Goal: Information Seeking & Learning: Learn about a topic

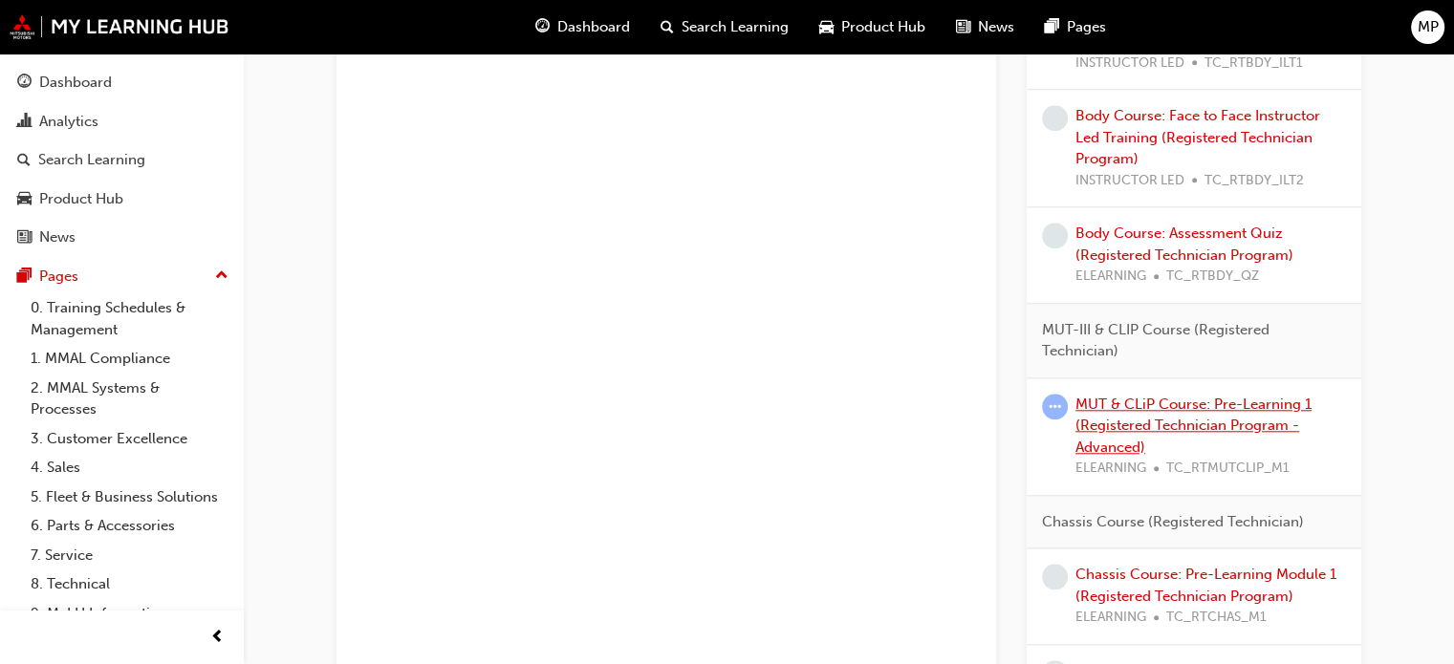
scroll to position [1911, 0]
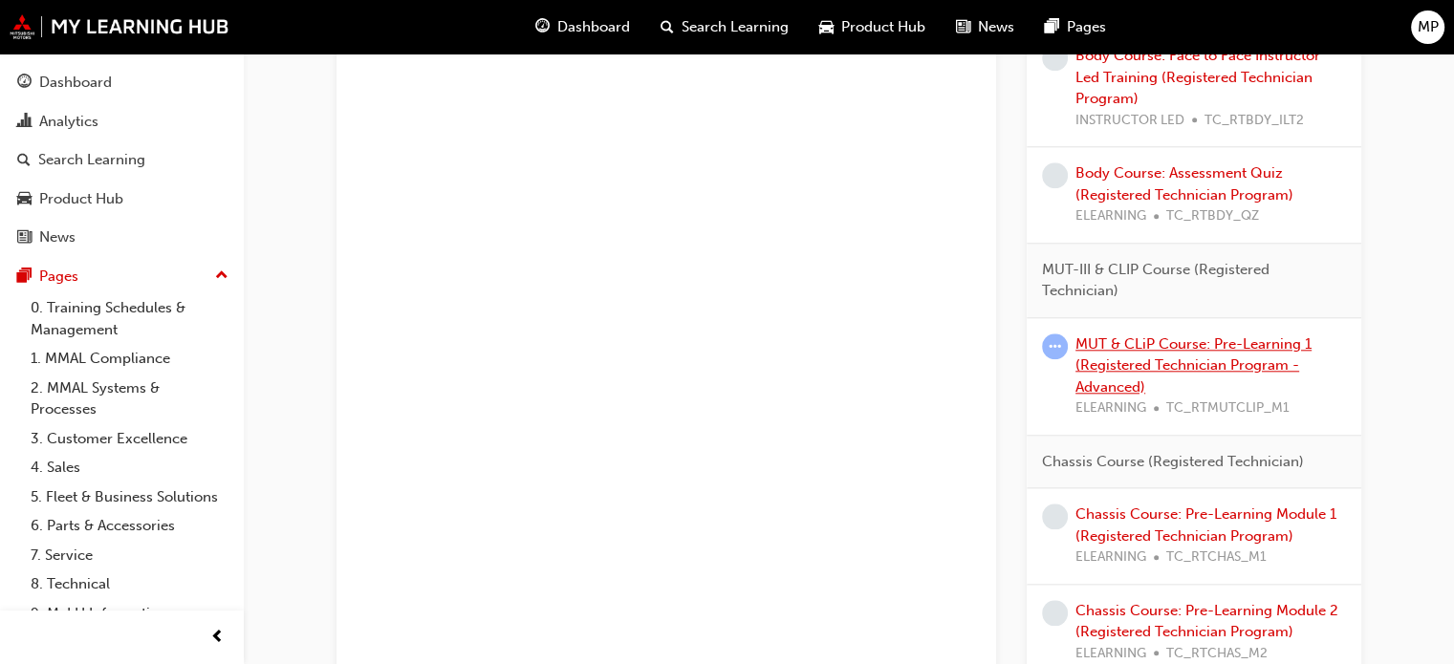
click at [1200, 358] on link "MUT & CLiP Course: Pre-Learning 1 (Registered Technician Program - Advanced)" at bounding box center [1193, 365] width 236 height 60
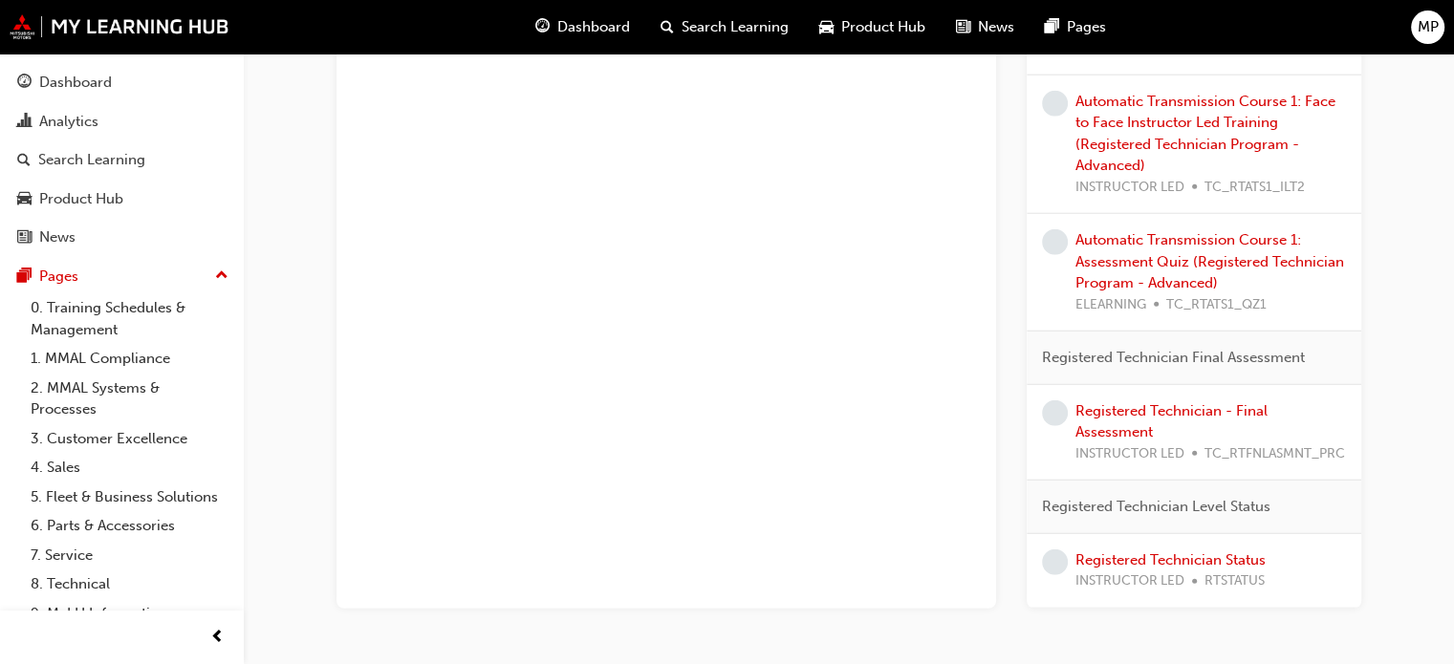
scroll to position [4557, 0]
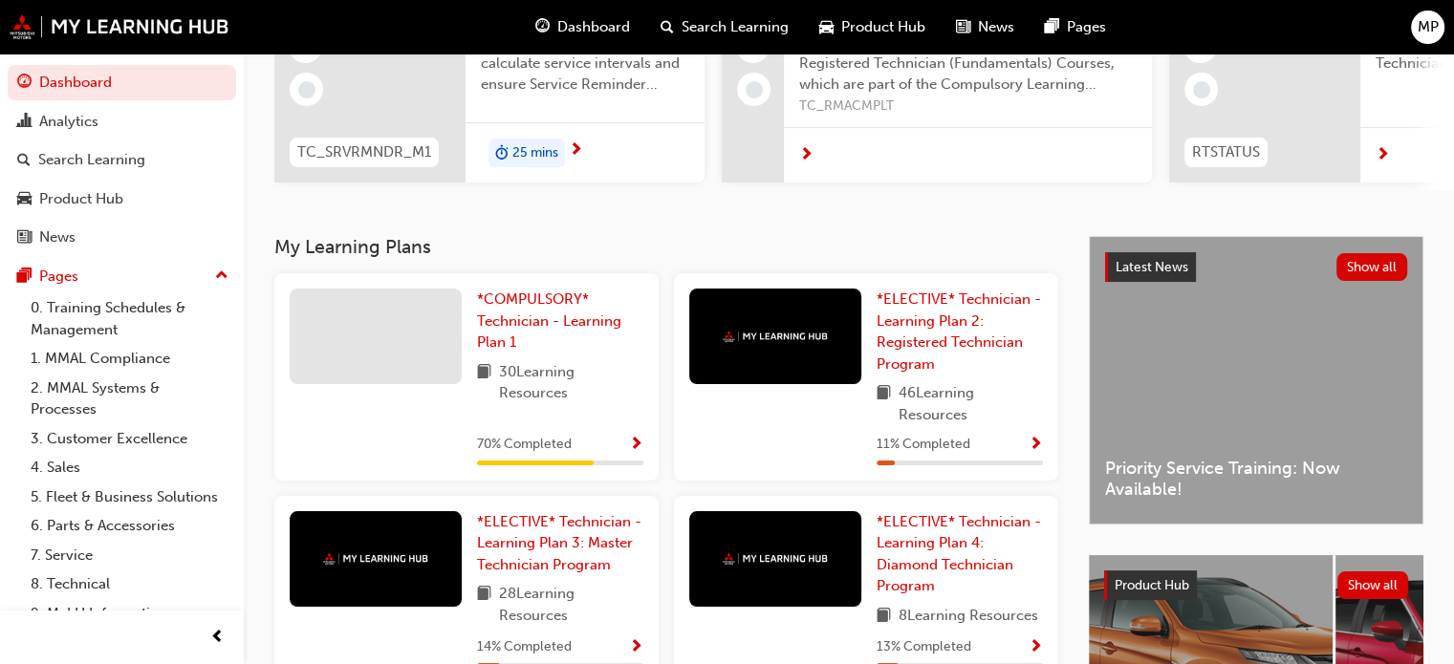
scroll to position [222, 0]
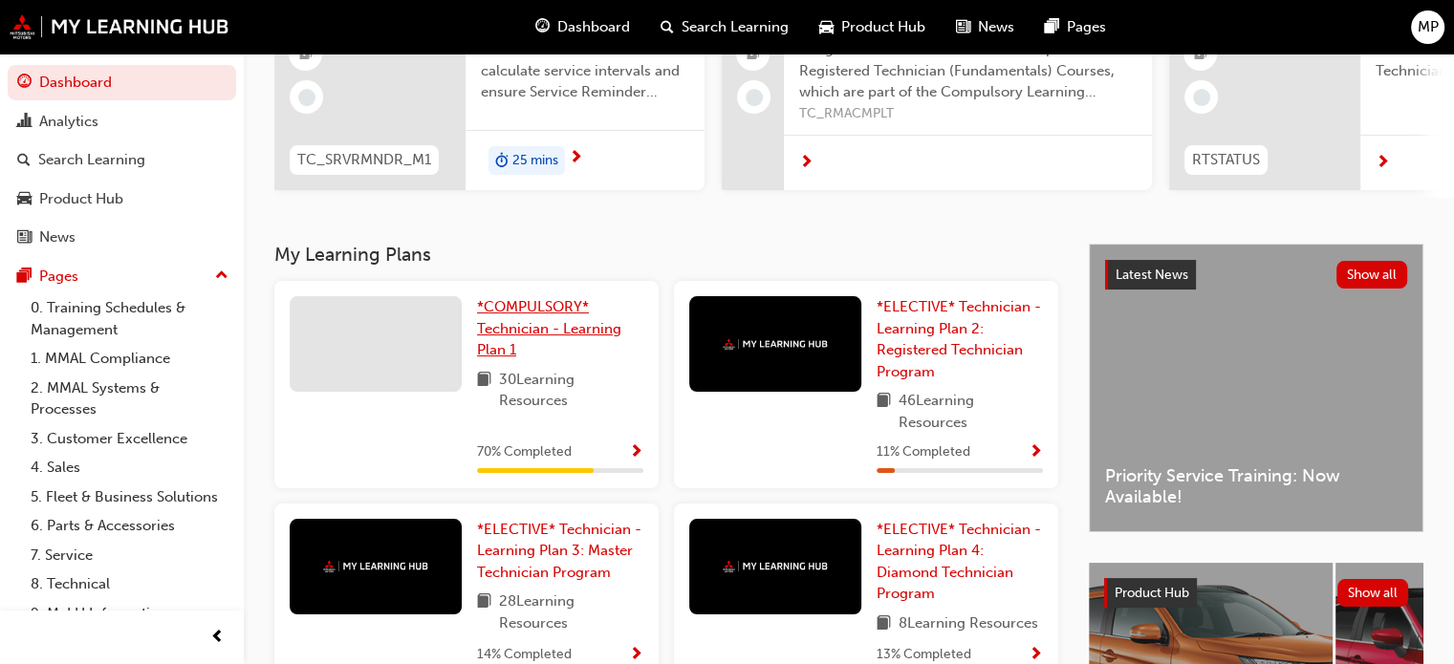
click at [551, 332] on span "*COMPULSORY* Technician - Learning Plan 1" at bounding box center [549, 328] width 144 height 60
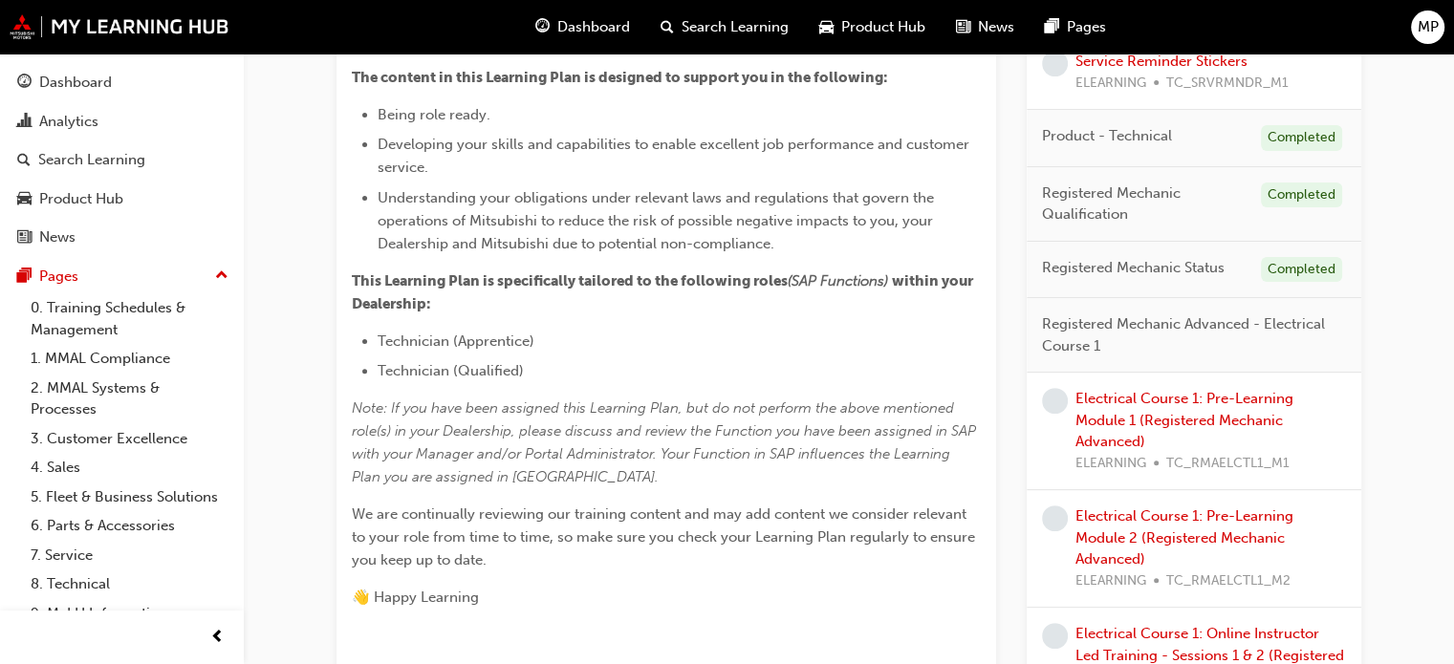
scroll to position [418, 0]
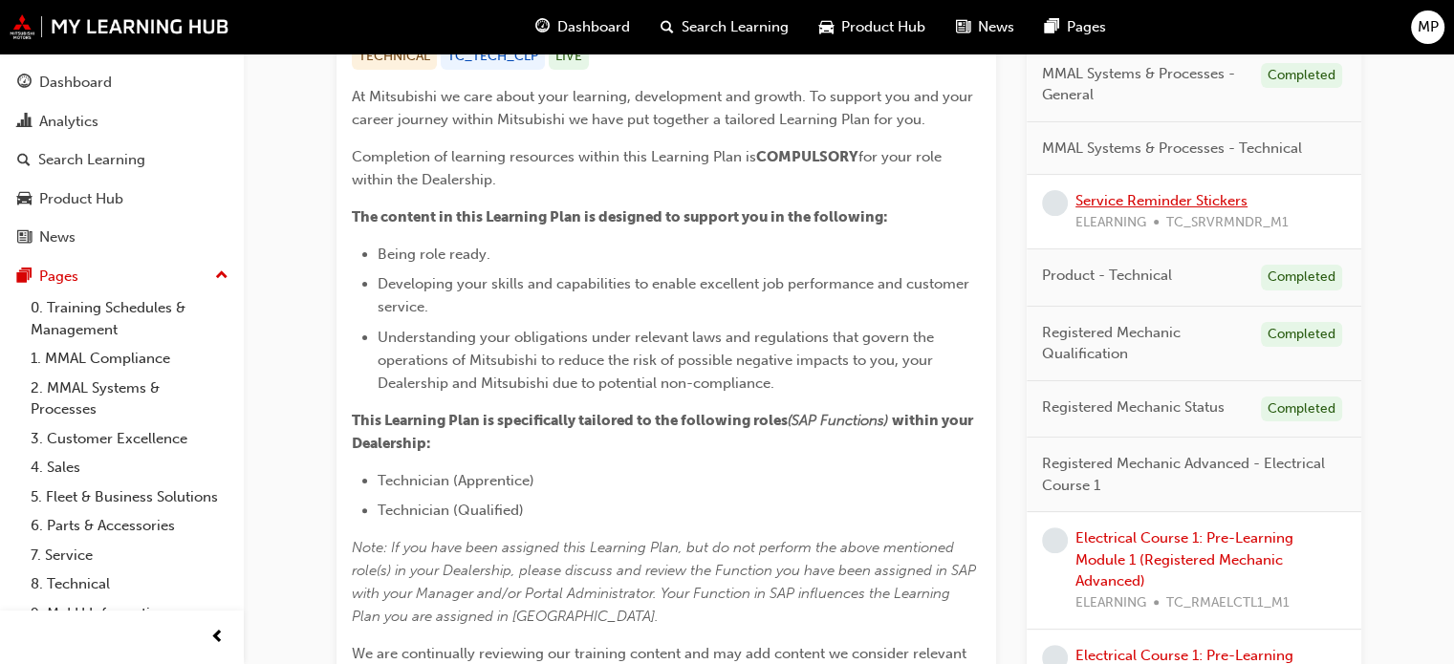
click at [1173, 205] on link "Service Reminder Stickers" at bounding box center [1161, 200] width 172 height 17
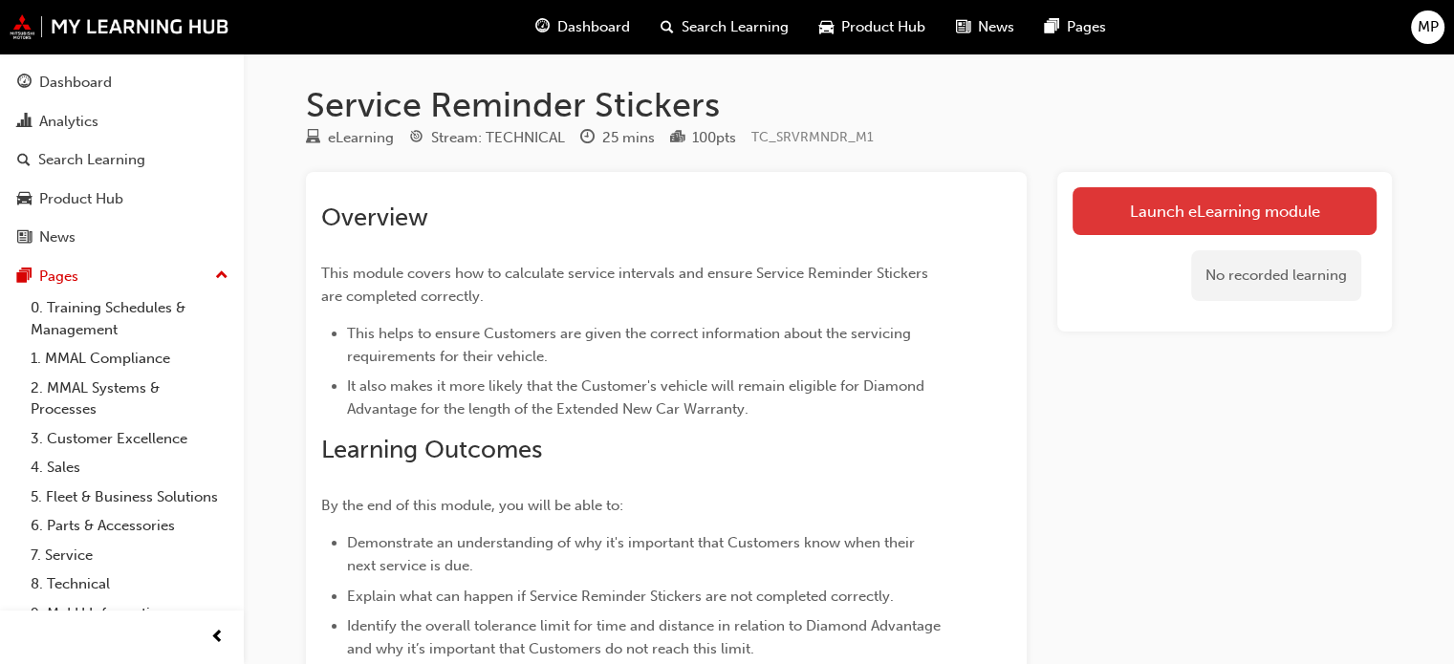
click at [1224, 216] on link "Launch eLearning module" at bounding box center [1224, 211] width 304 height 48
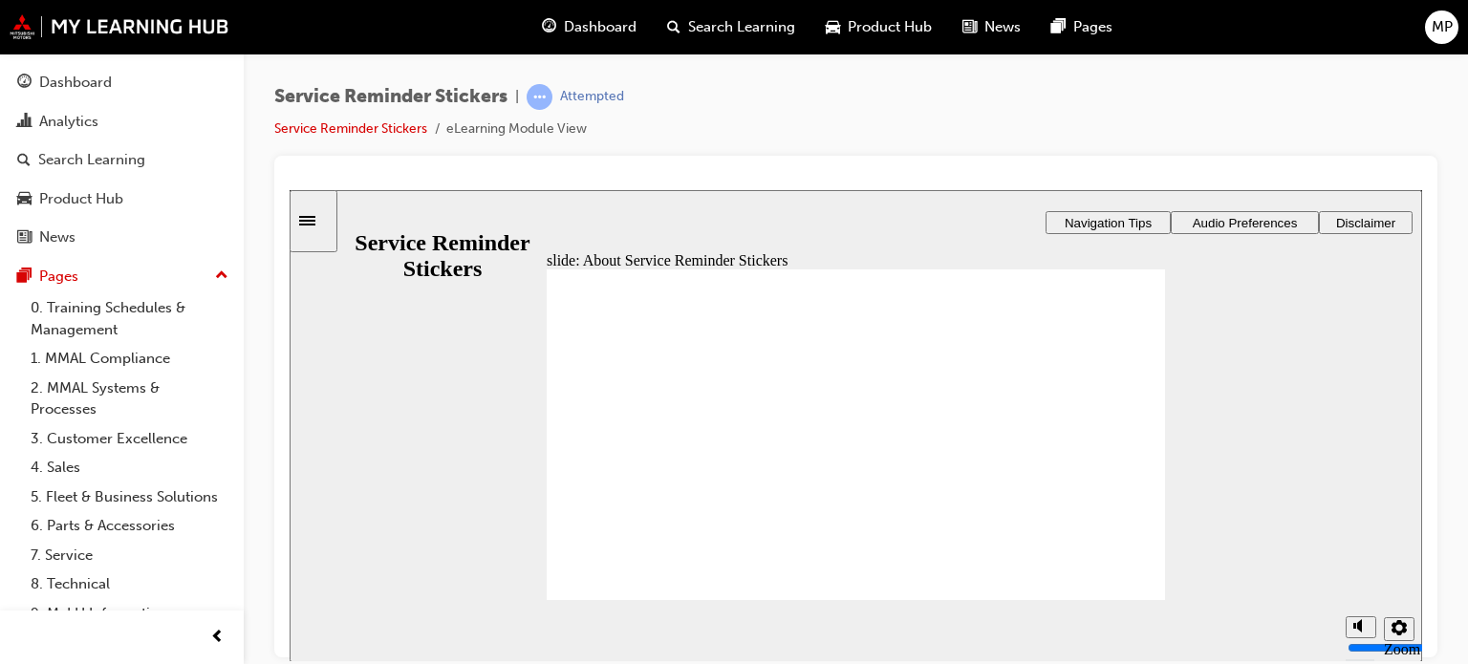
drag, startPoint x: 843, startPoint y: 482, endPoint x: 751, endPoint y: 470, distance: 92.5
drag, startPoint x: 960, startPoint y: 456, endPoint x: 979, endPoint y: 467, distance: 22.3
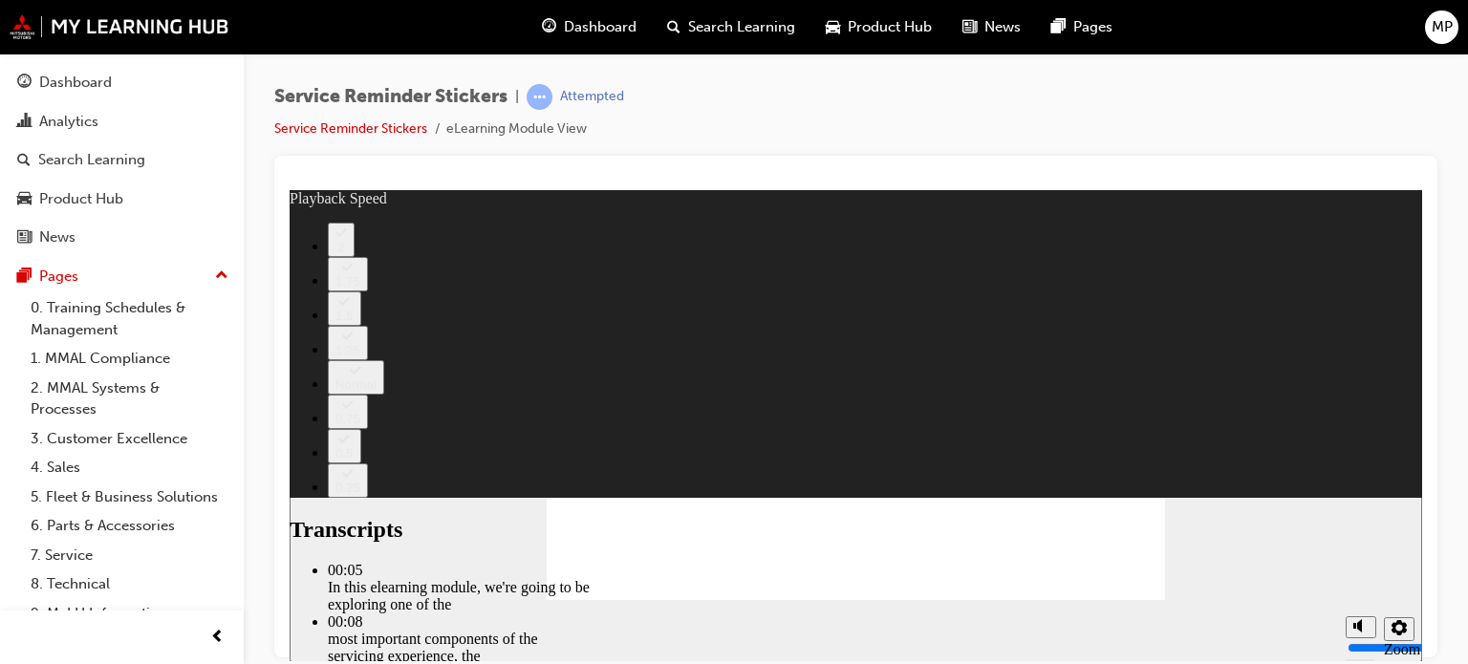
type input "26"
type input "98"
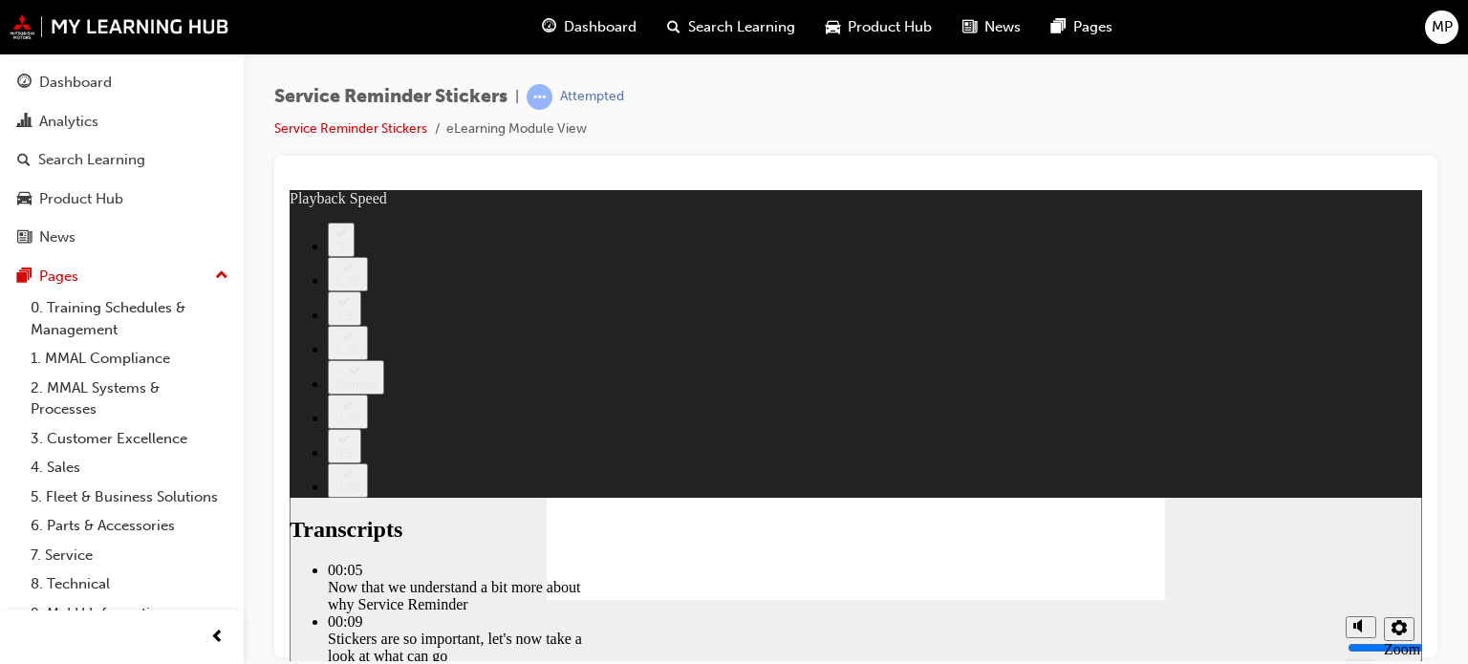
type input "135"
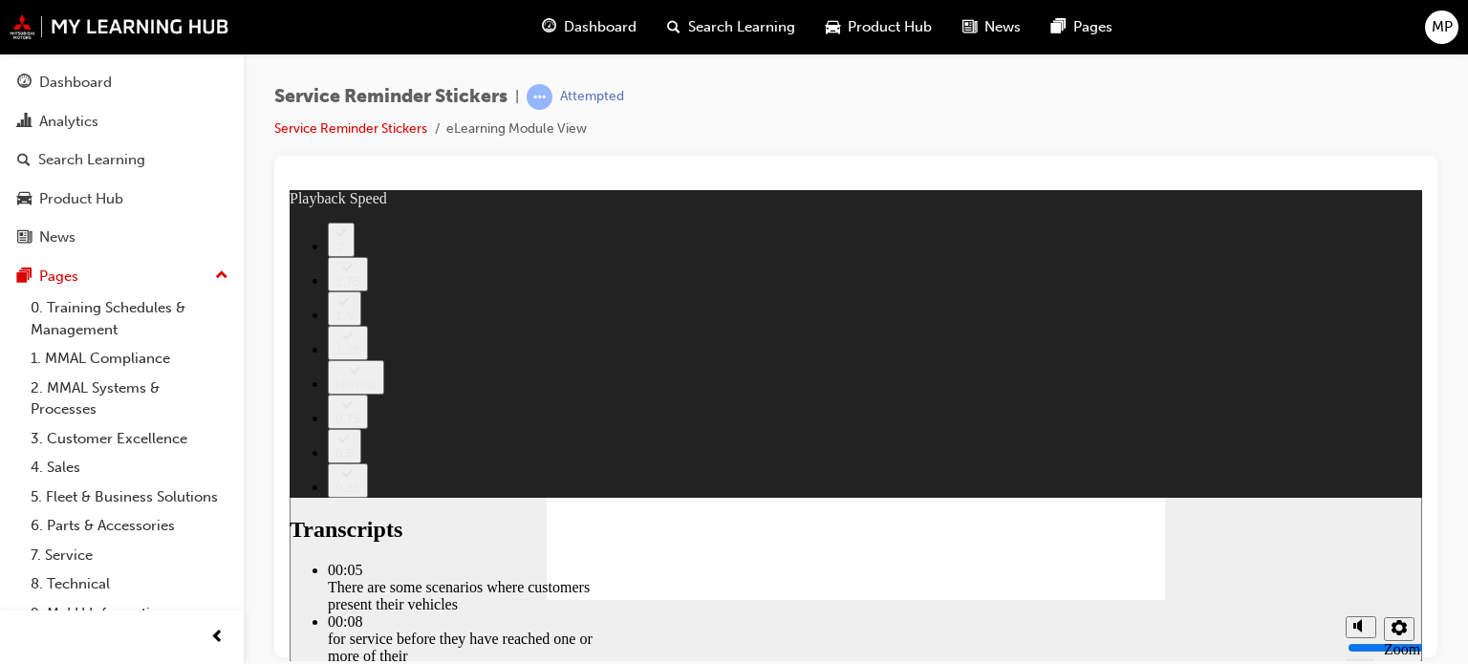
type input "166"
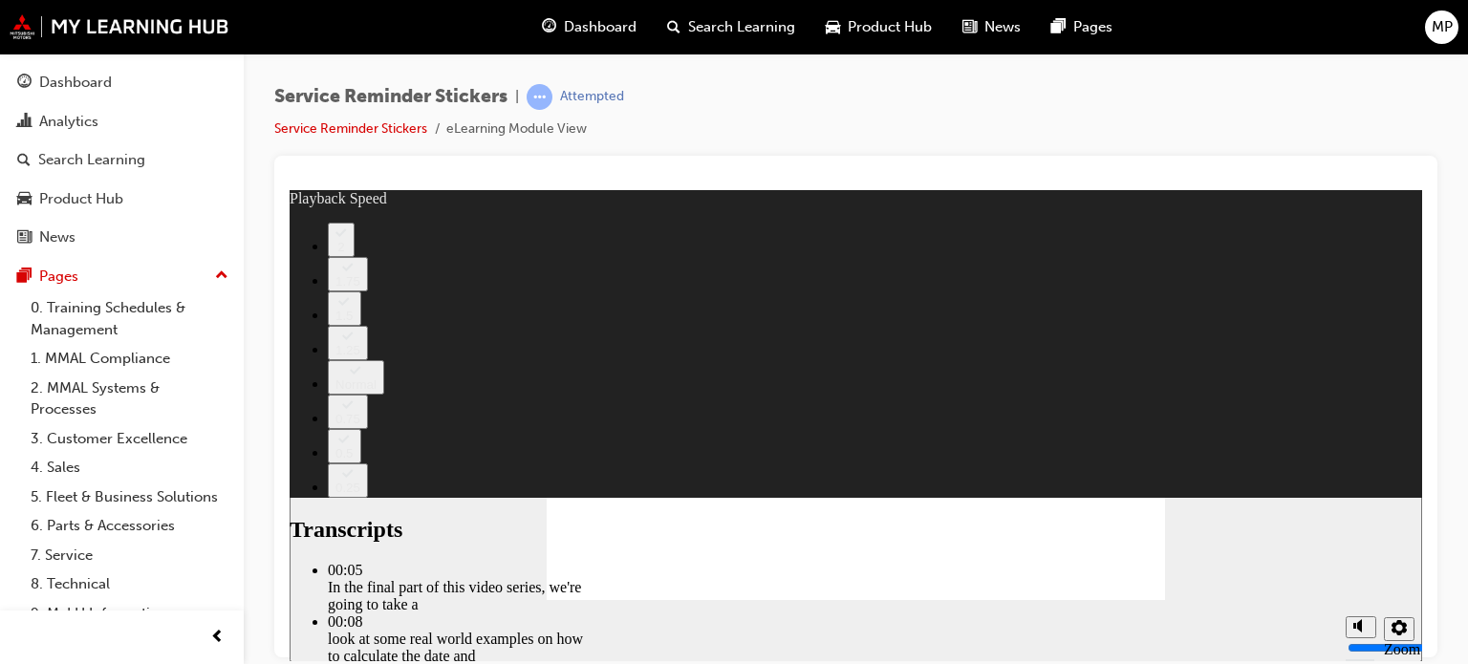
type input "199"
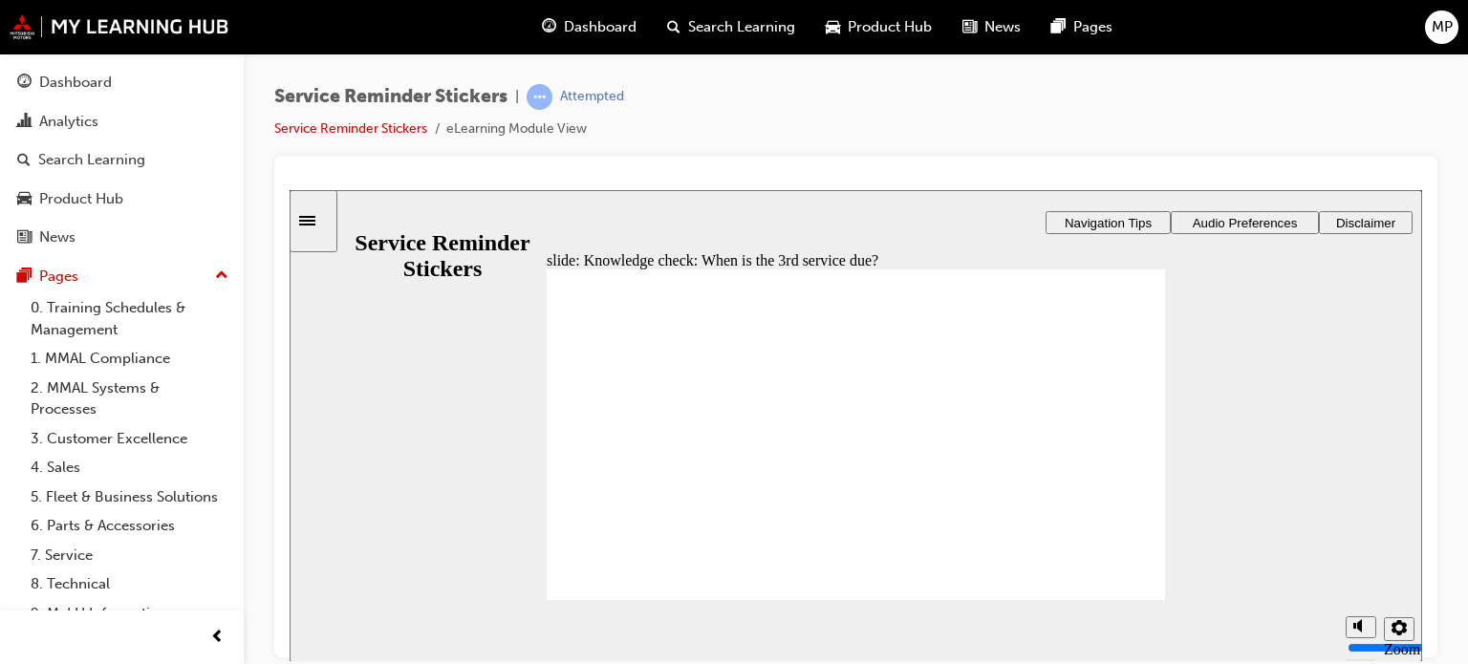
radio input "true"
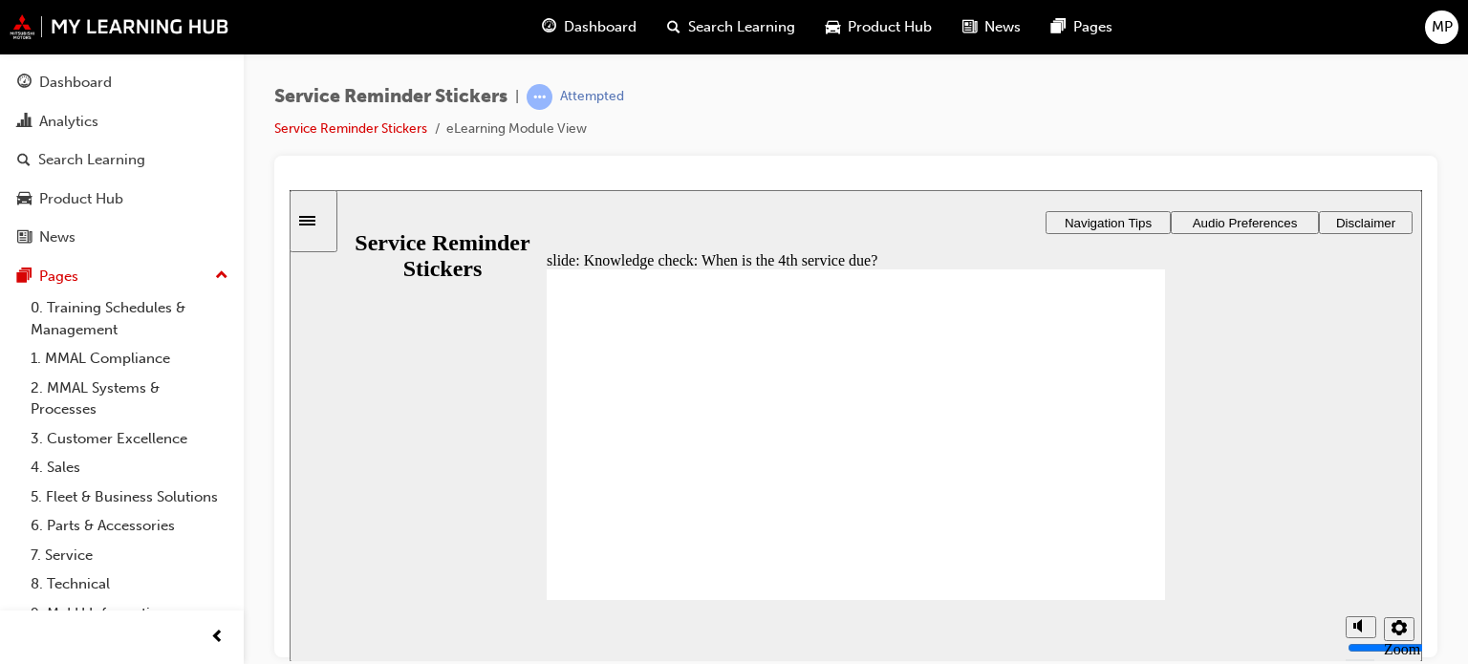
radio input "false"
radio input "true"
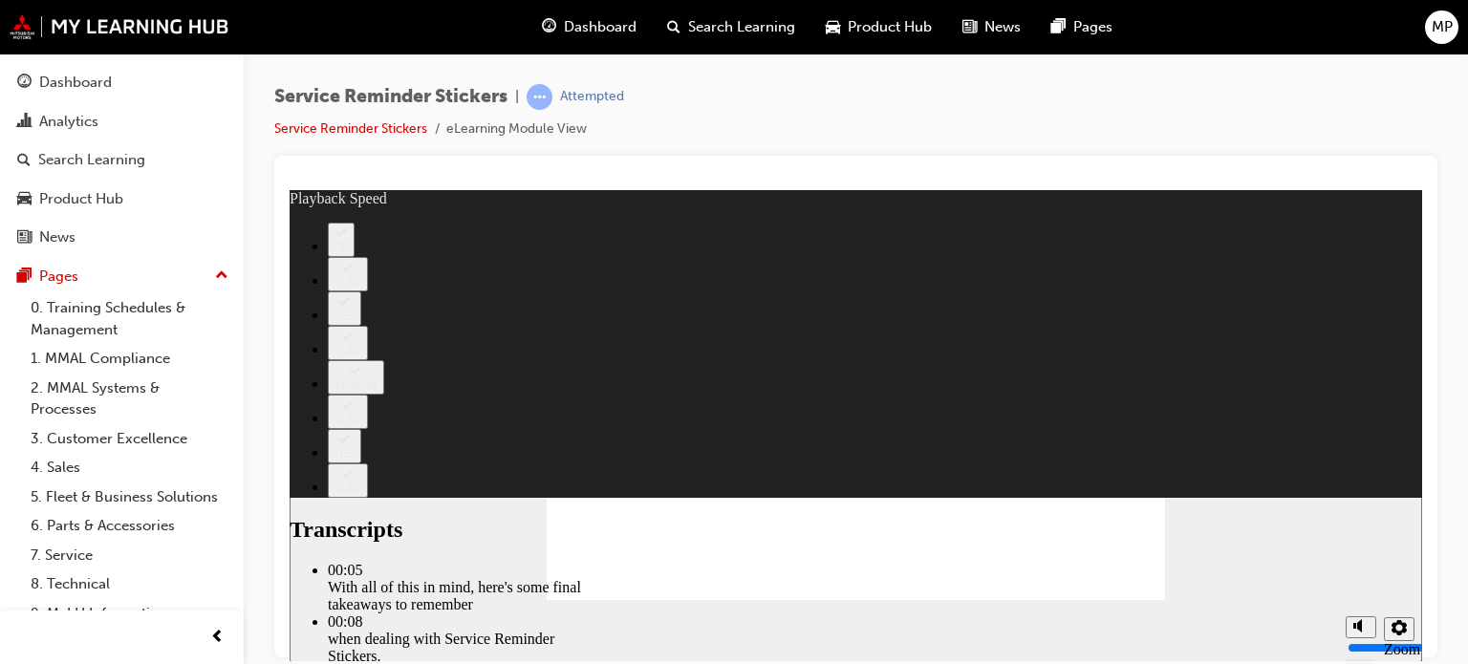
type input "52"
type input "110"
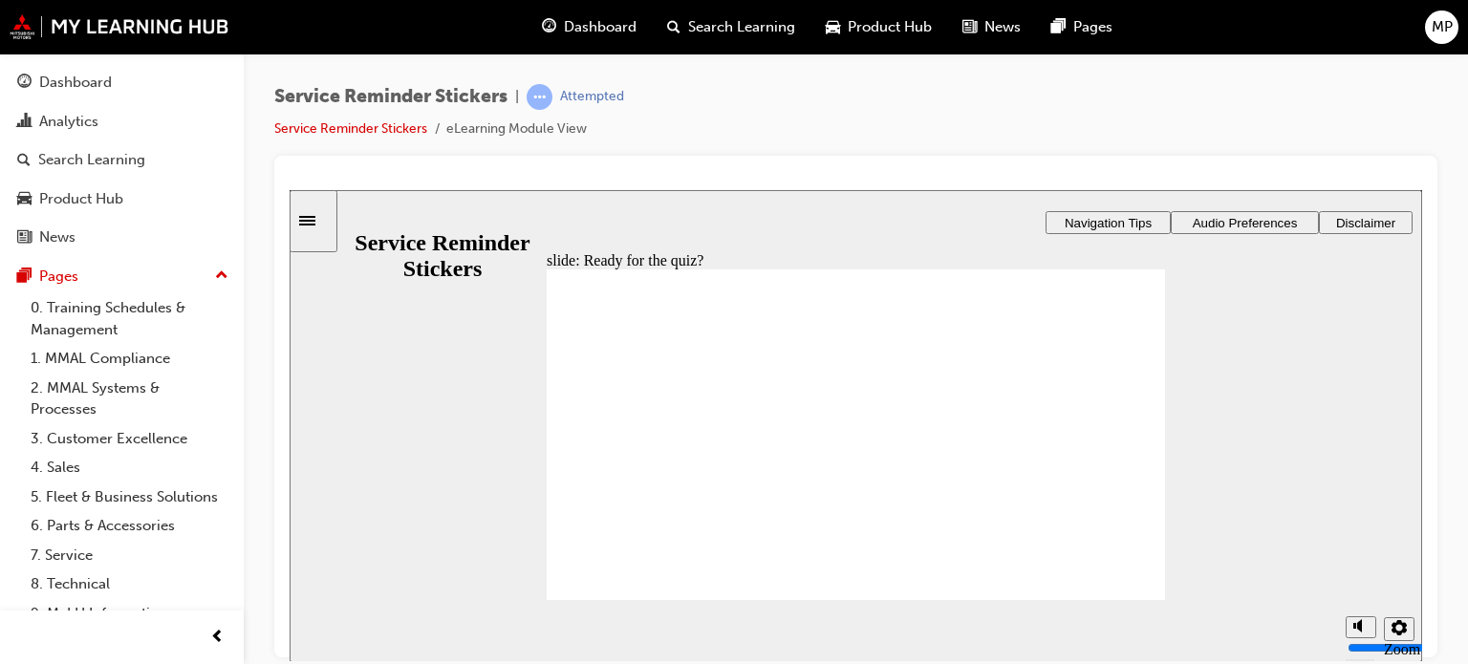
radio input "true"
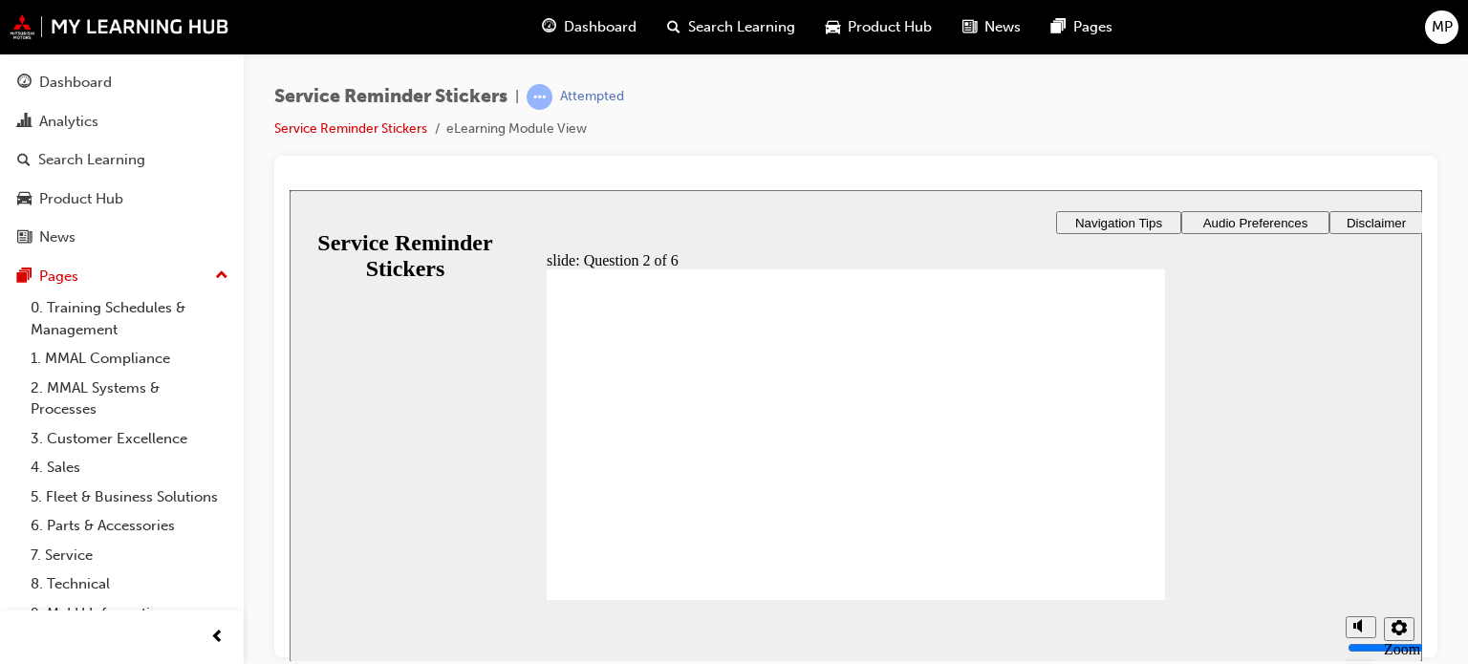
radio input "true"
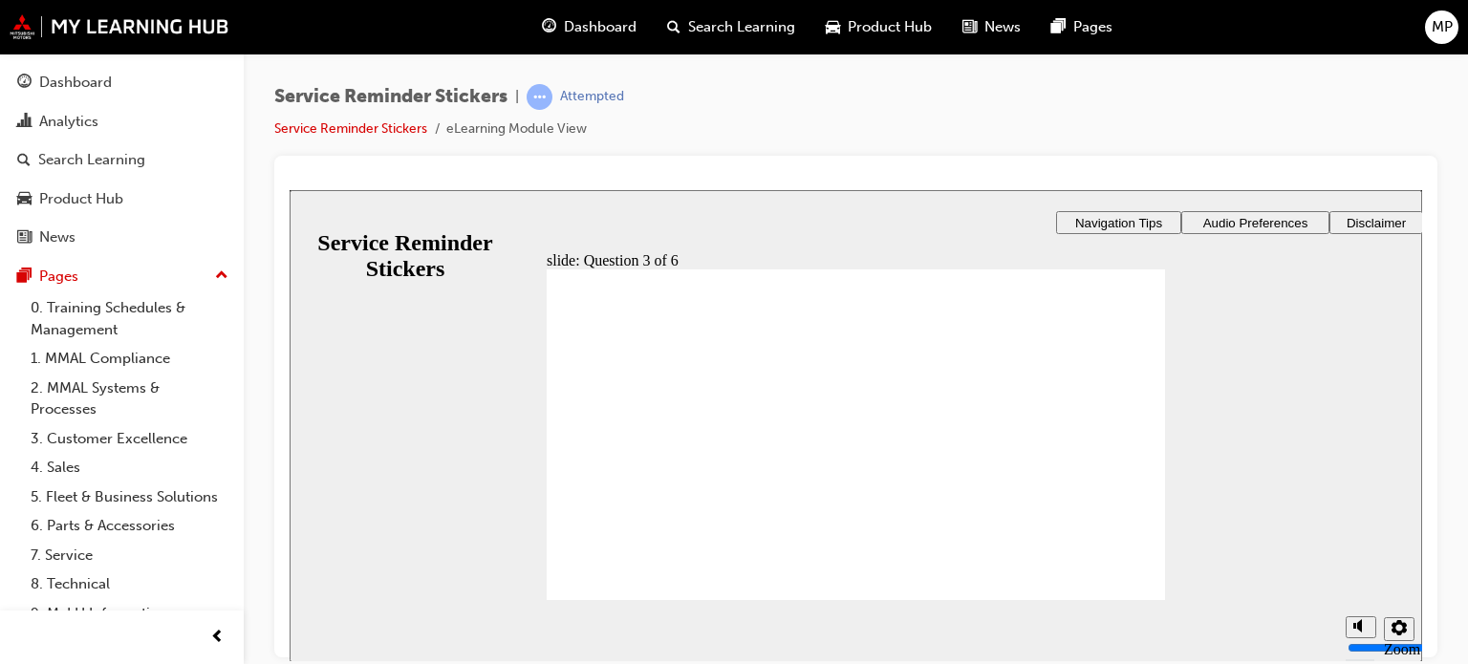
drag, startPoint x: 1055, startPoint y: 443, endPoint x: 775, endPoint y: 395, distance: 284.2
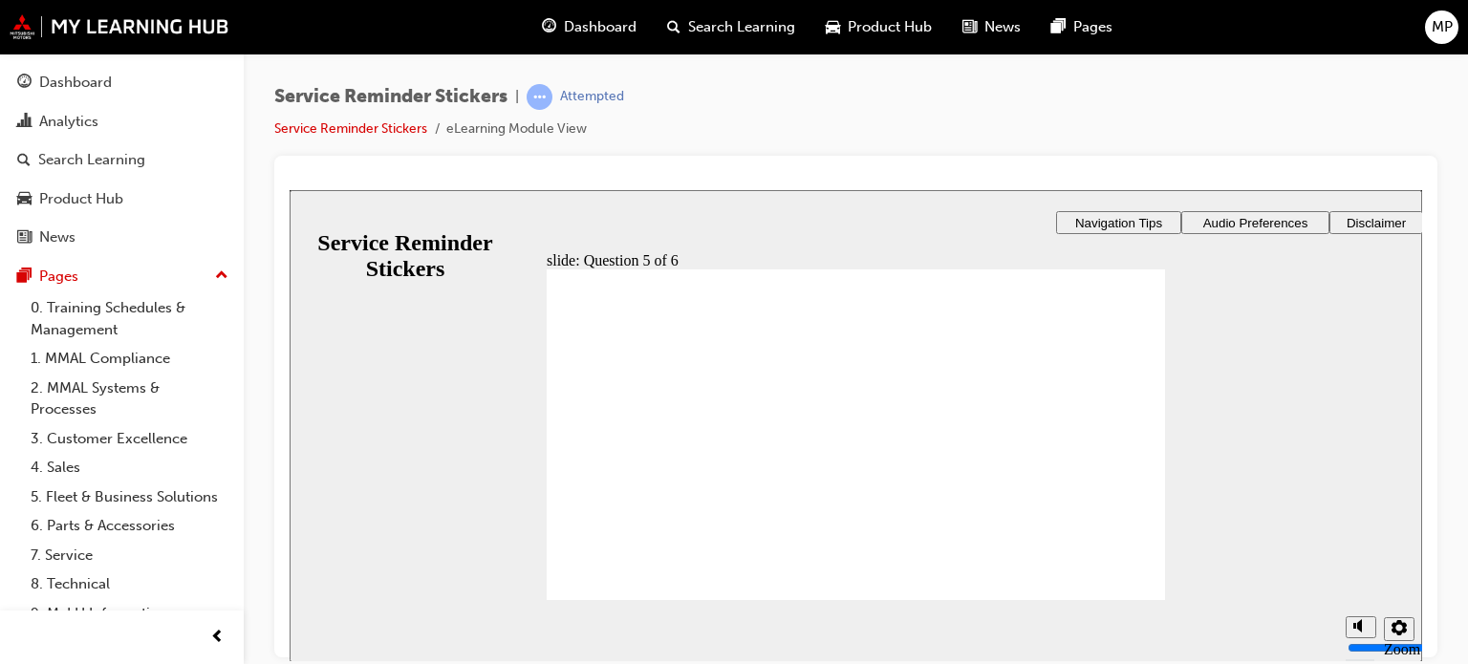
checkbox input "true"
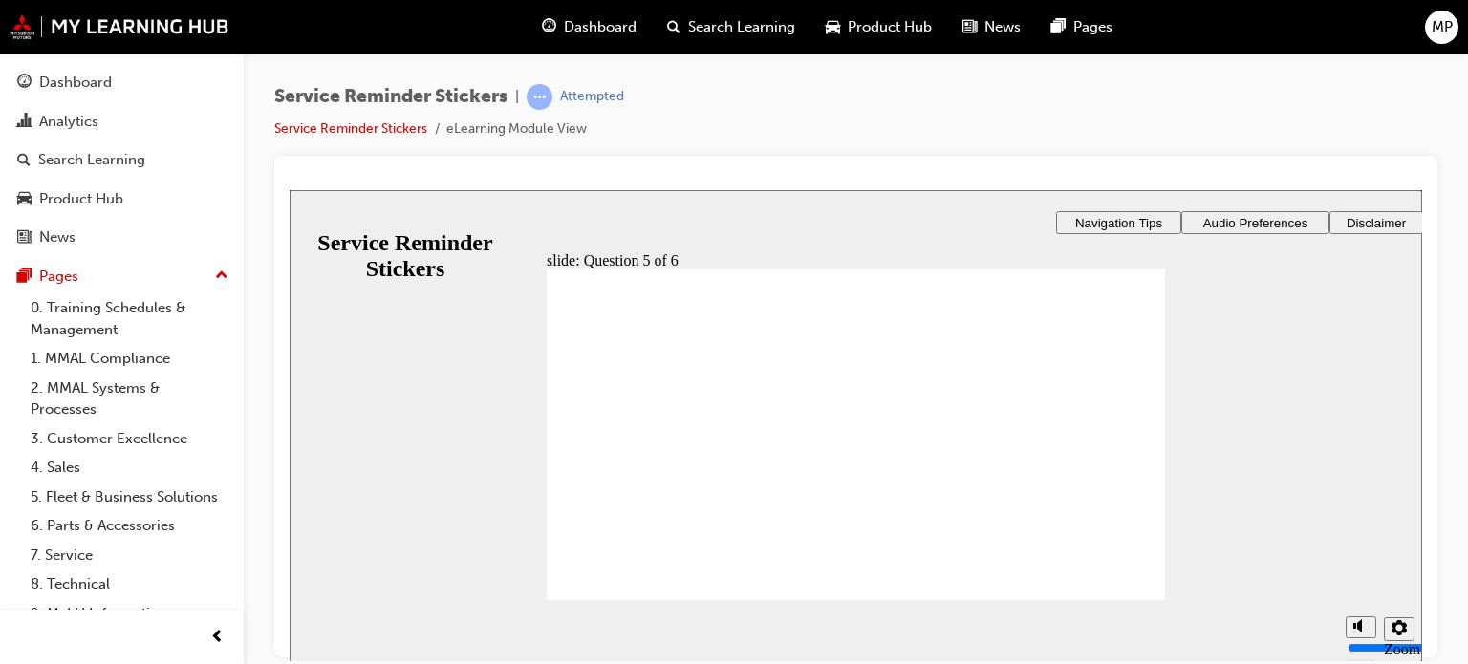
drag, startPoint x: 845, startPoint y: 488, endPoint x: 588, endPoint y: 456, distance: 259.1
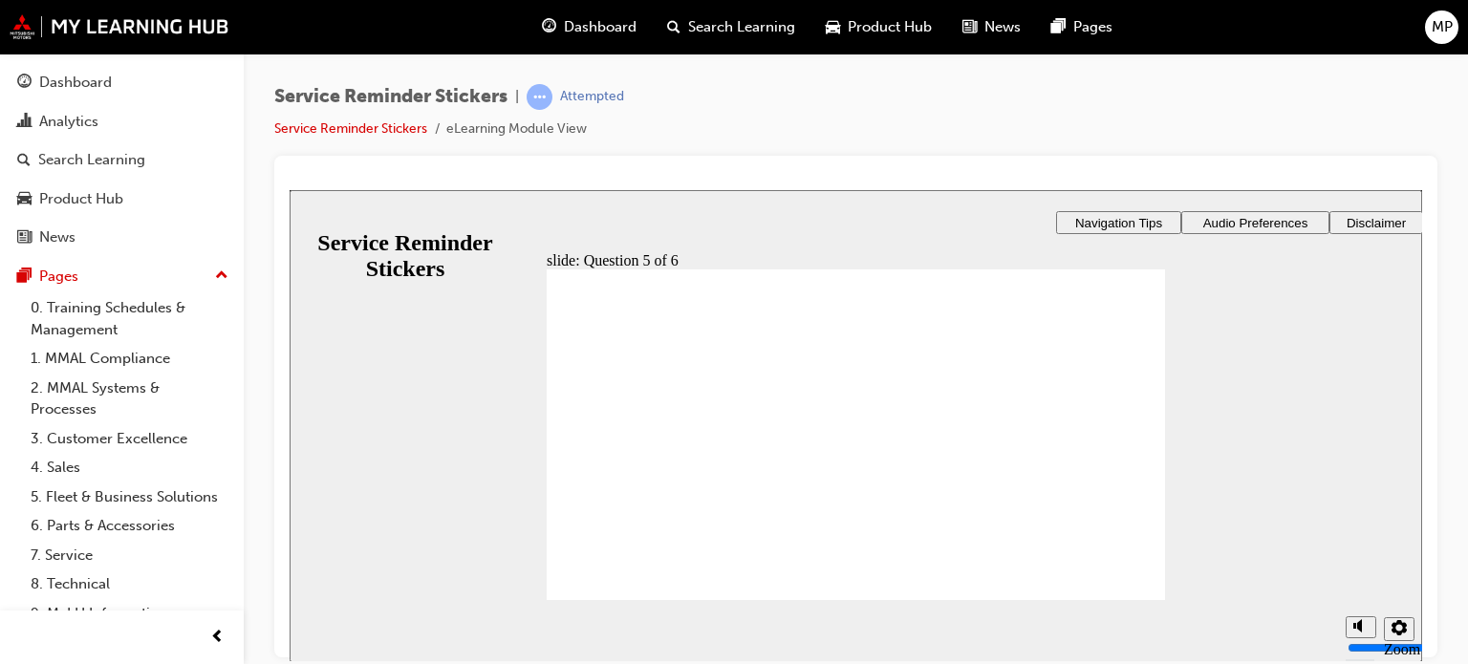
checkbox input "true"
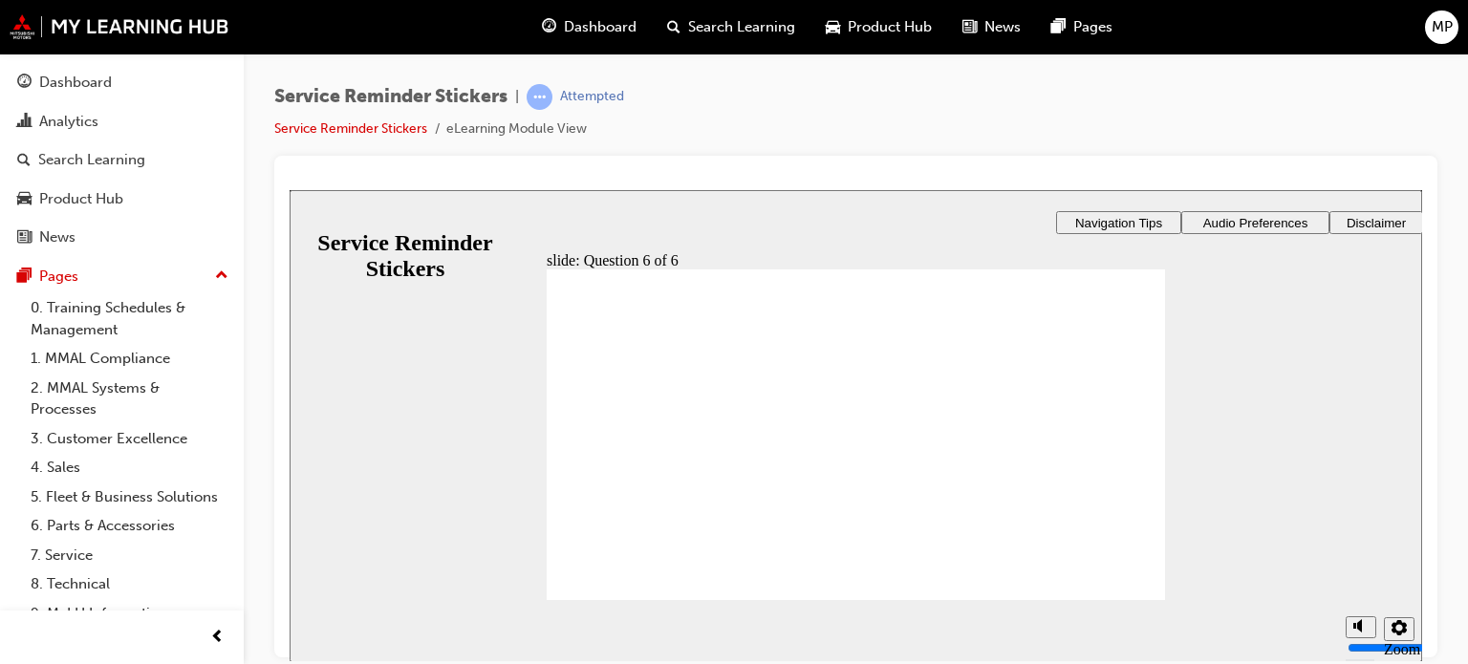
radio input "true"
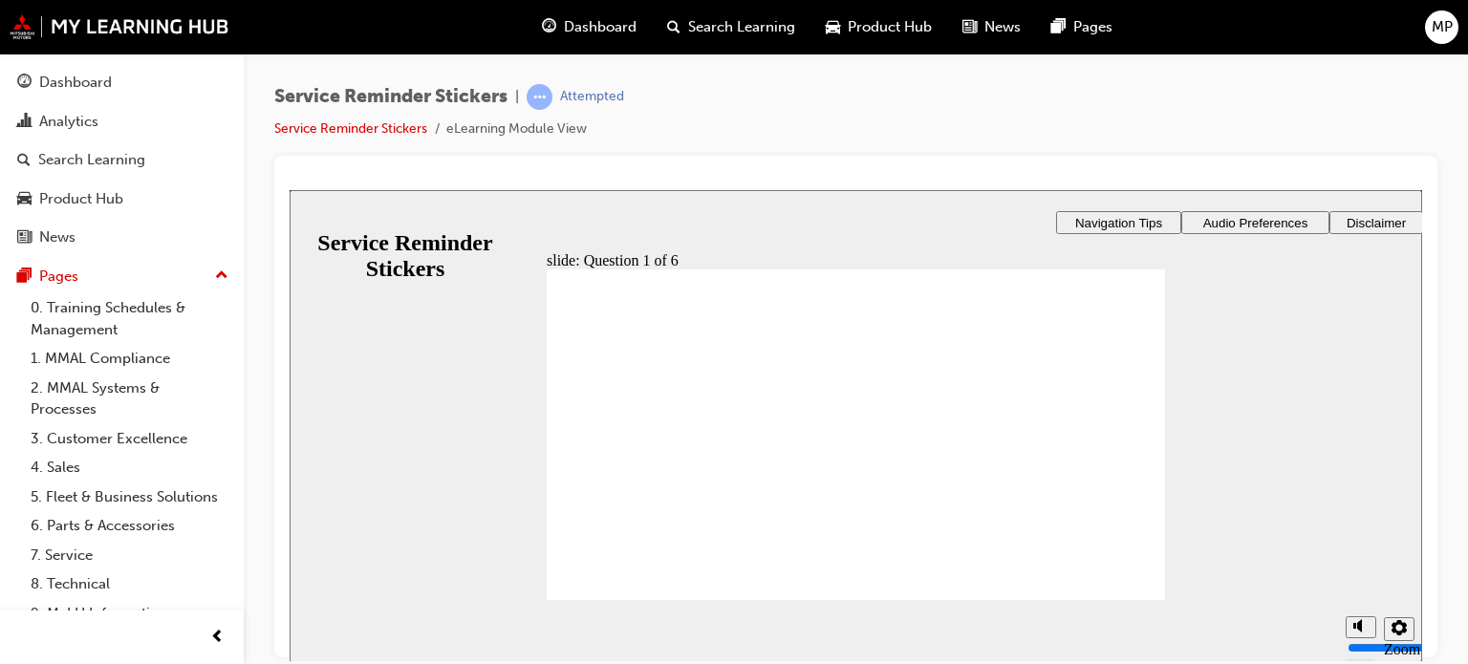
radio input "true"
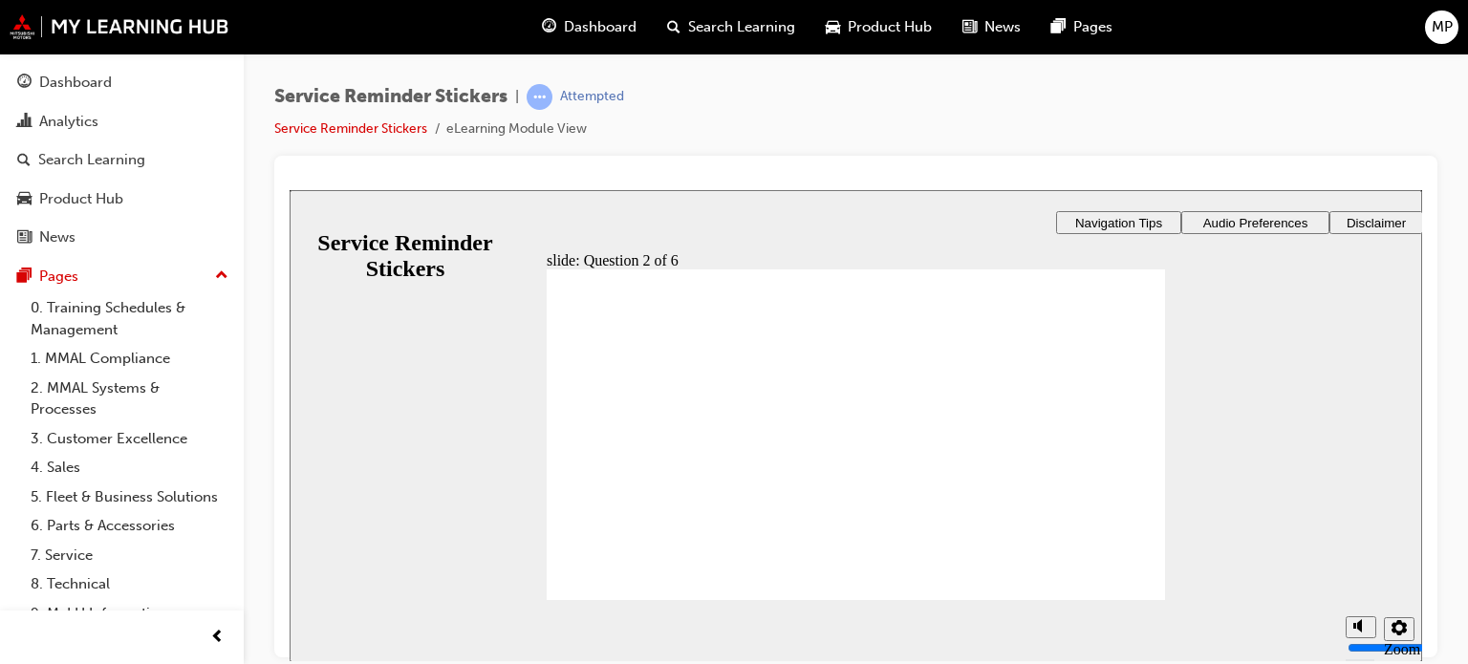
radio input "true"
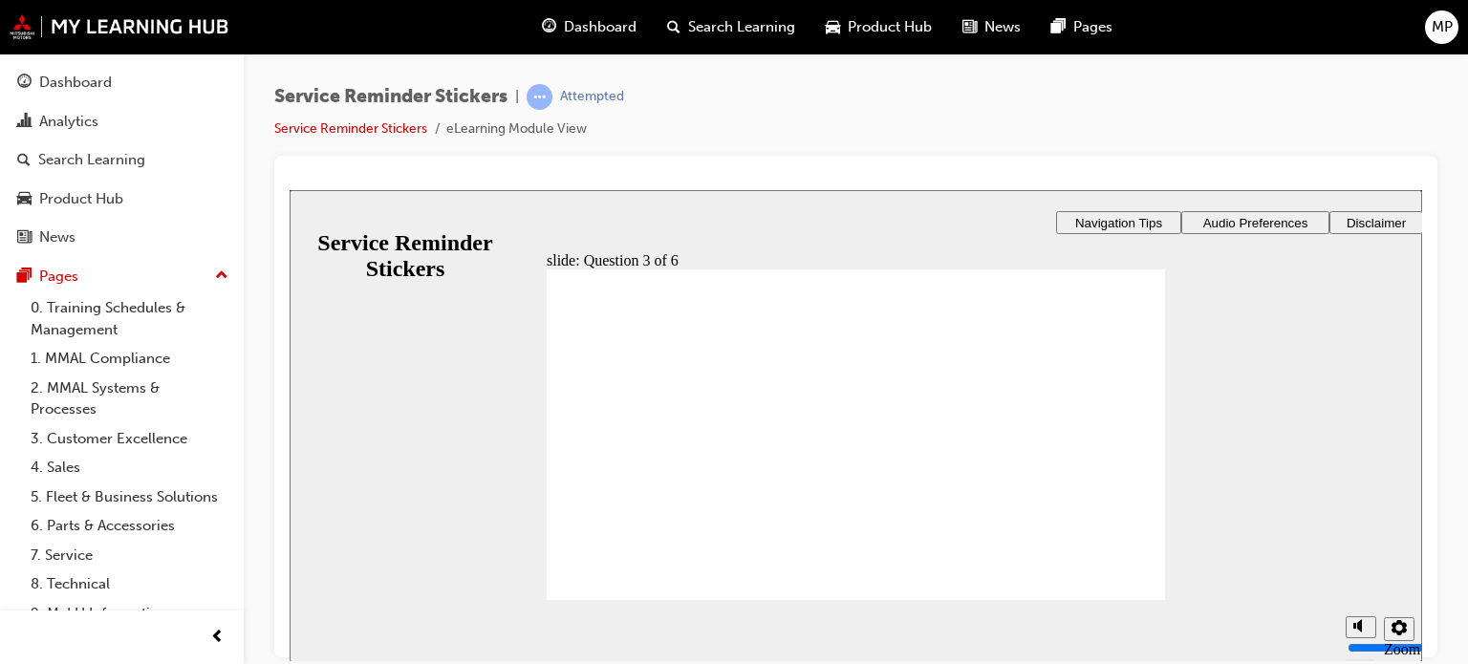
drag, startPoint x: 1063, startPoint y: 437, endPoint x: 790, endPoint y: 390, distance: 276.4
checkbox input "true"
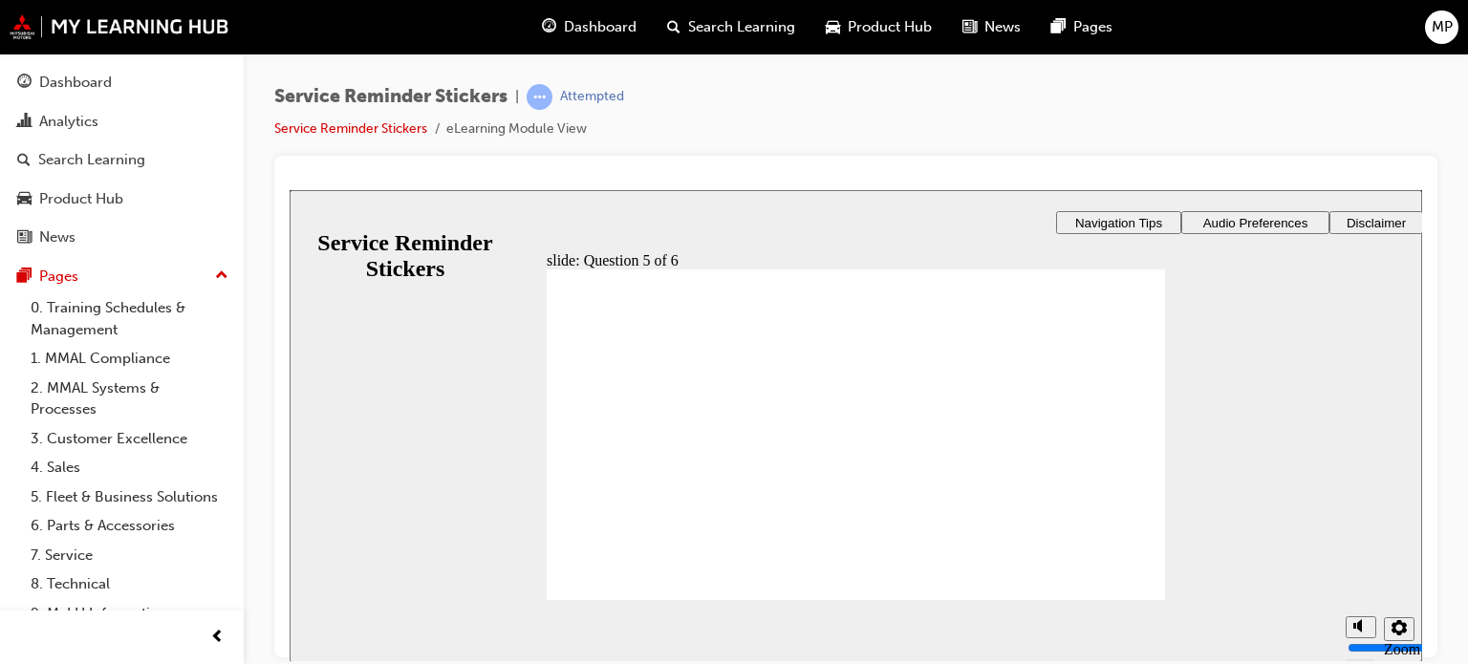
checkbox input "true"
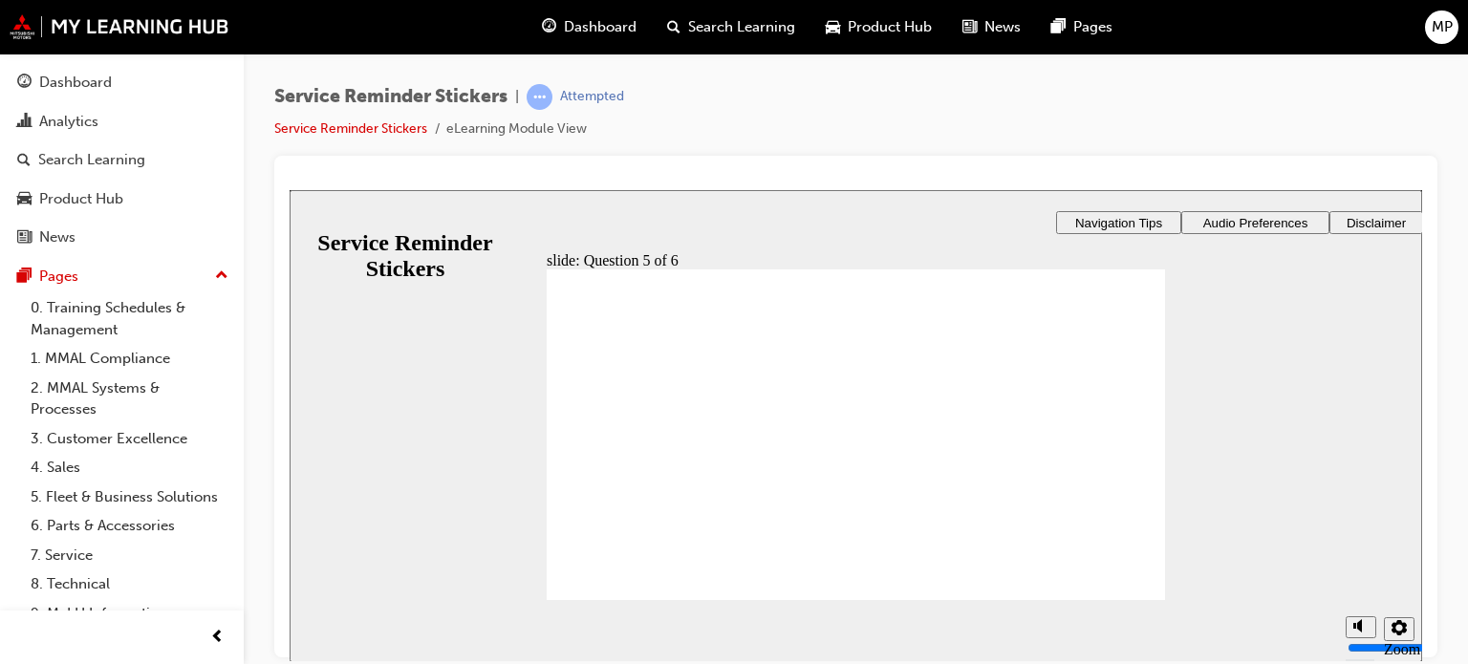
checkbox input "true"
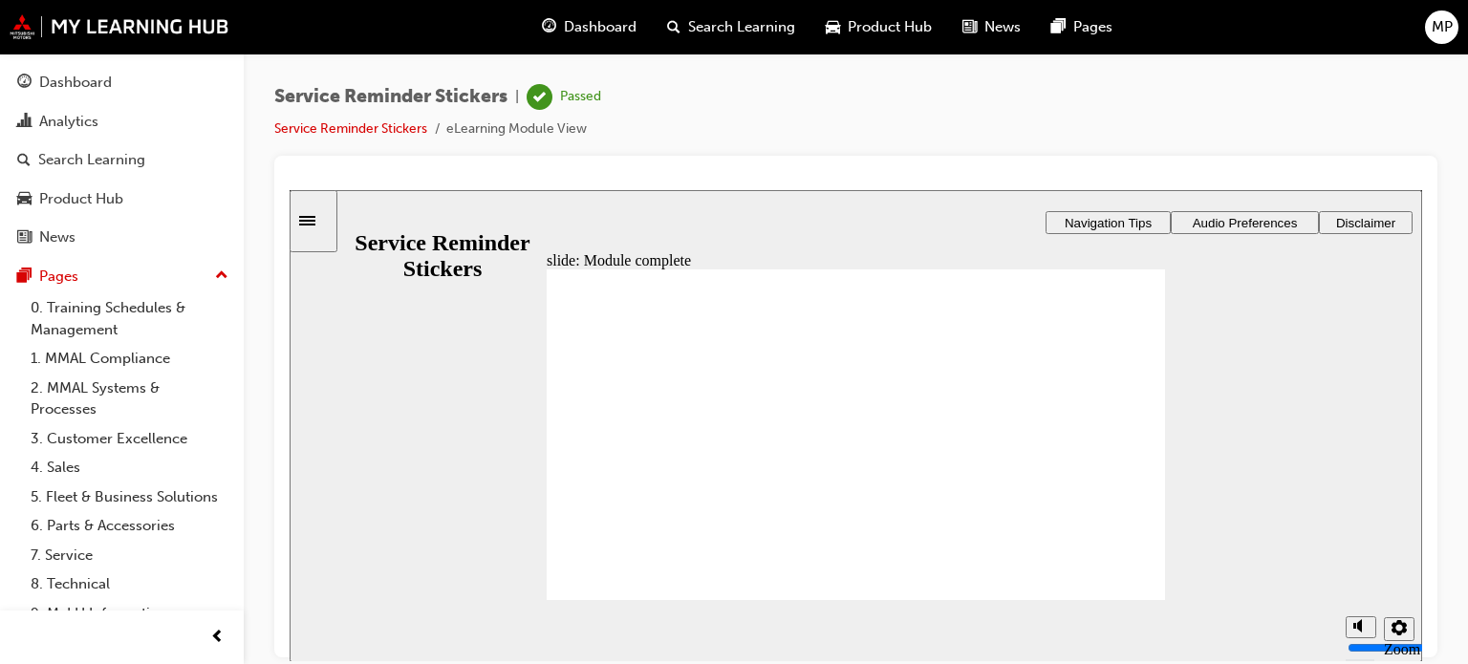
click at [105, 89] on div "Dashboard" at bounding box center [75, 83] width 73 height 22
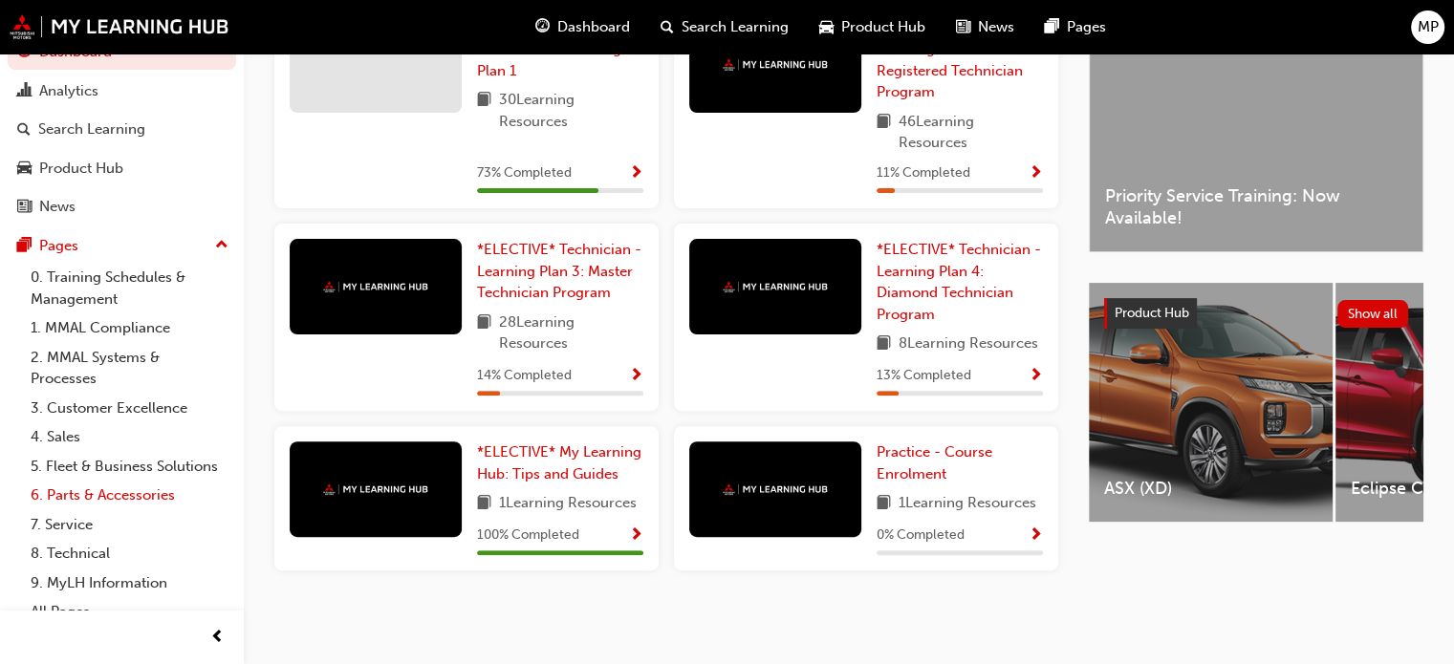
scroll to position [71, 0]
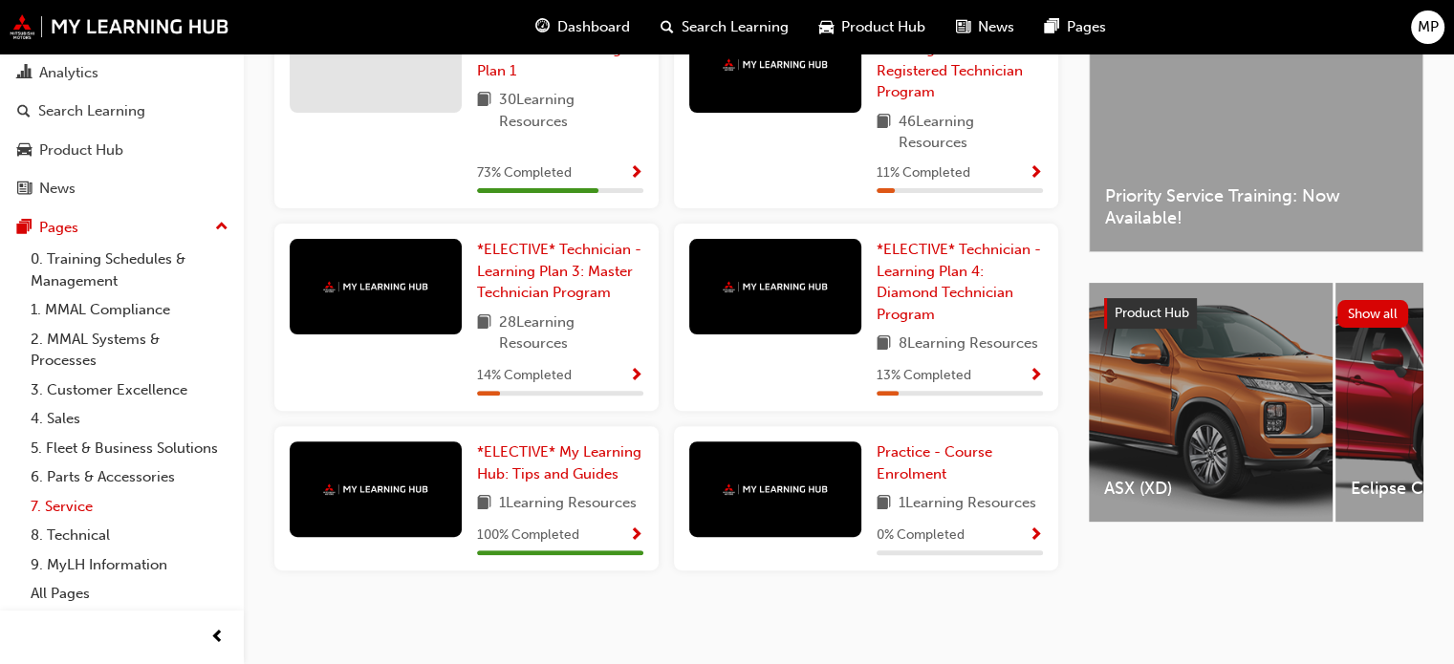
click at [82, 511] on link "7. Service" at bounding box center [129, 507] width 213 height 30
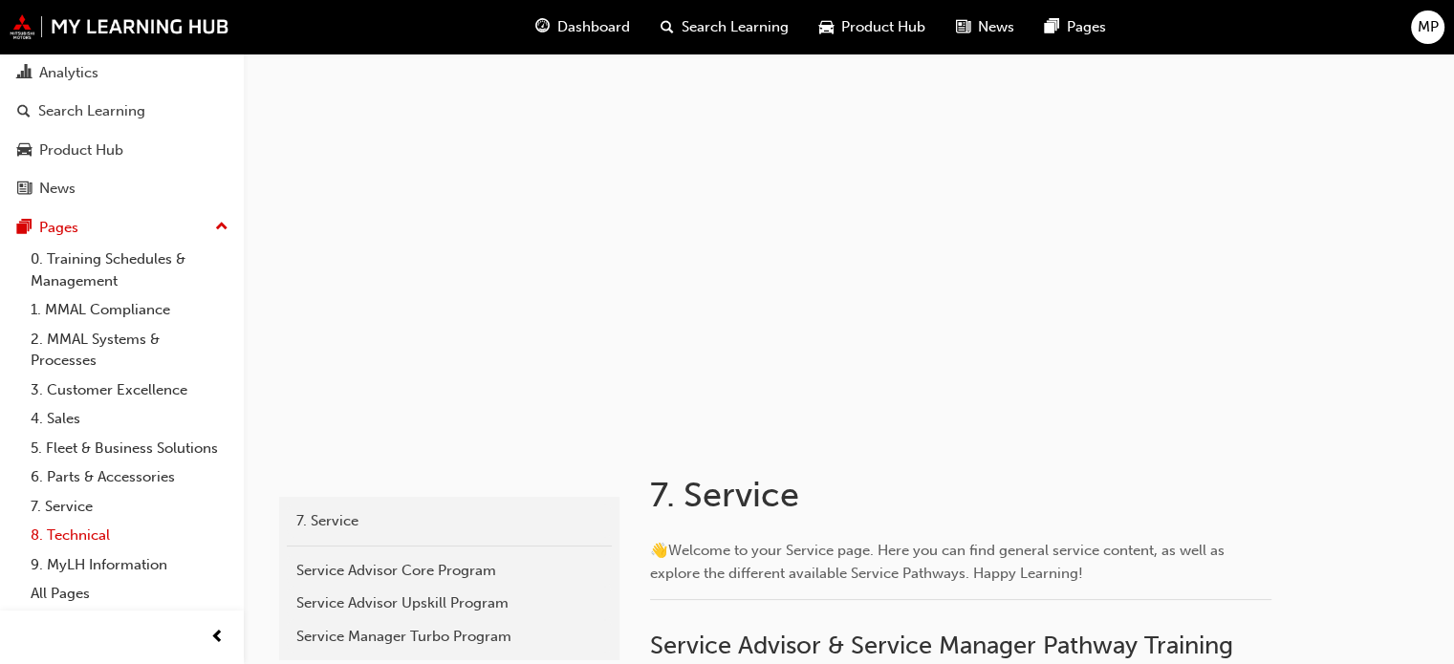
click at [88, 540] on link "8. Technical" at bounding box center [129, 536] width 213 height 30
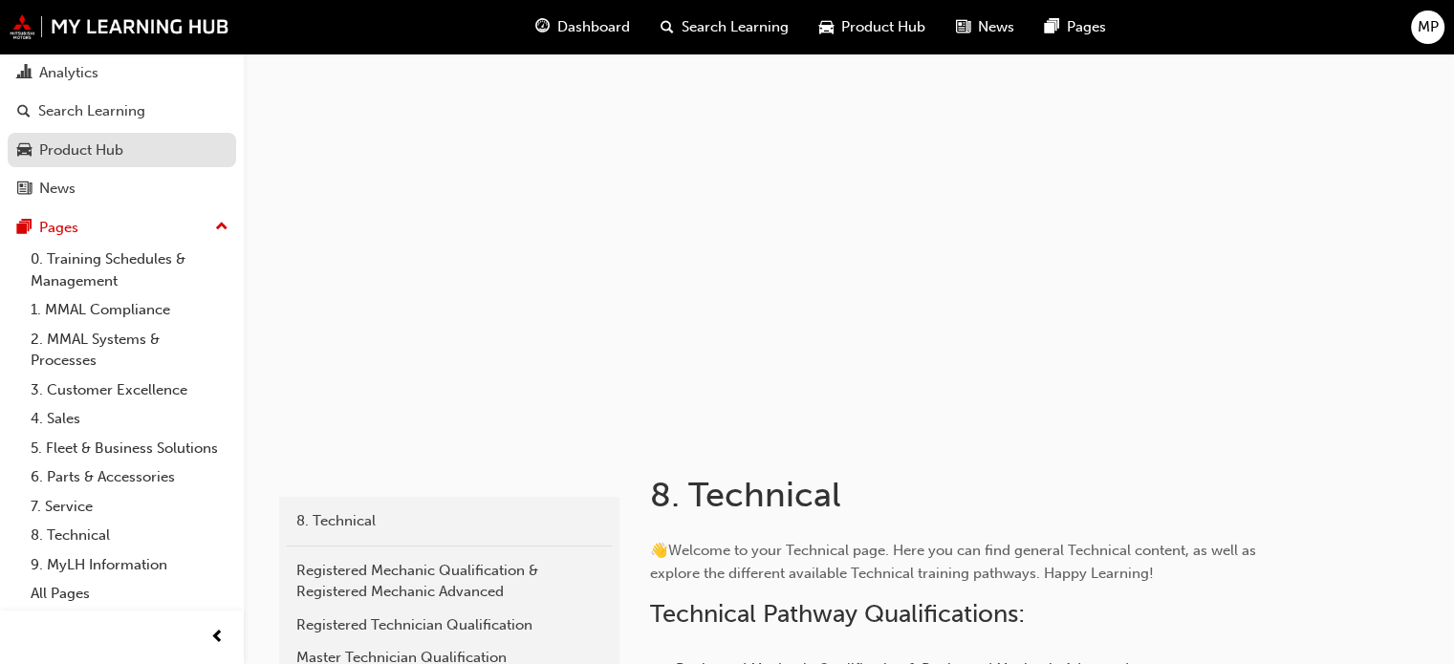
click at [81, 140] on div "Product Hub" at bounding box center [81, 151] width 84 height 22
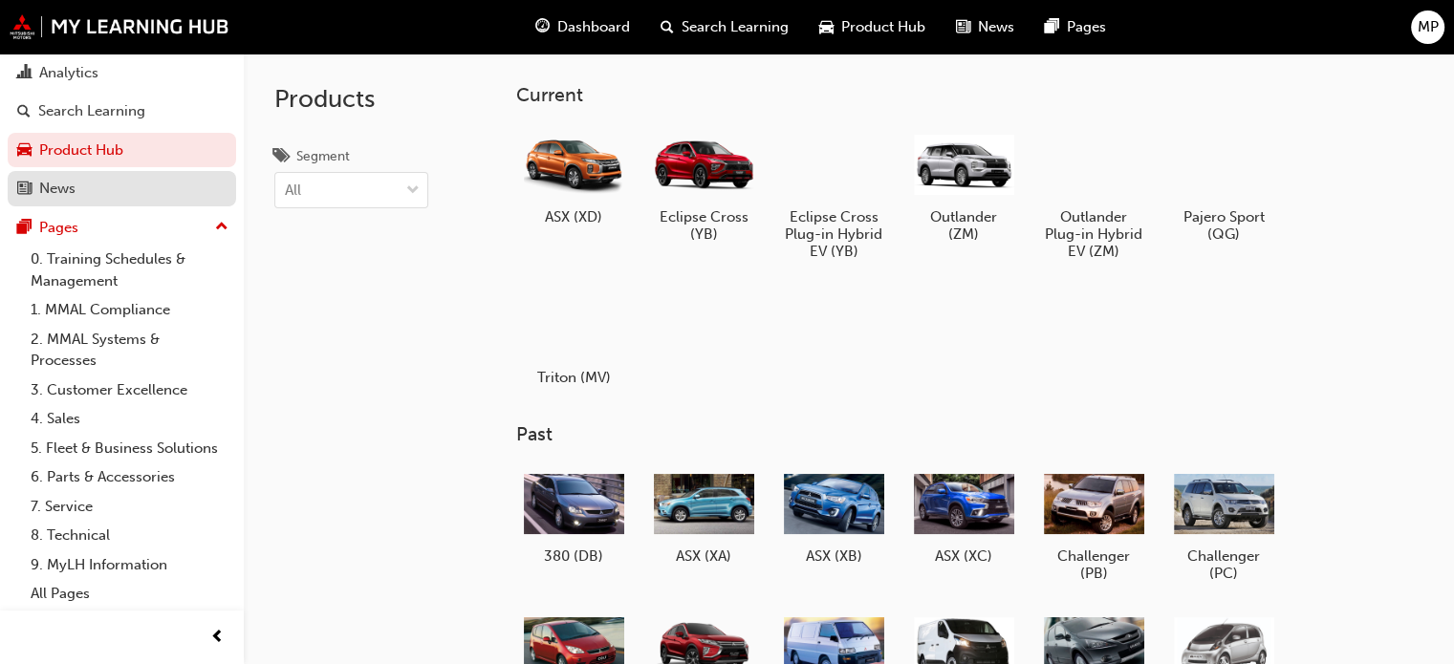
click at [53, 178] on div "News" at bounding box center [57, 189] width 36 height 22
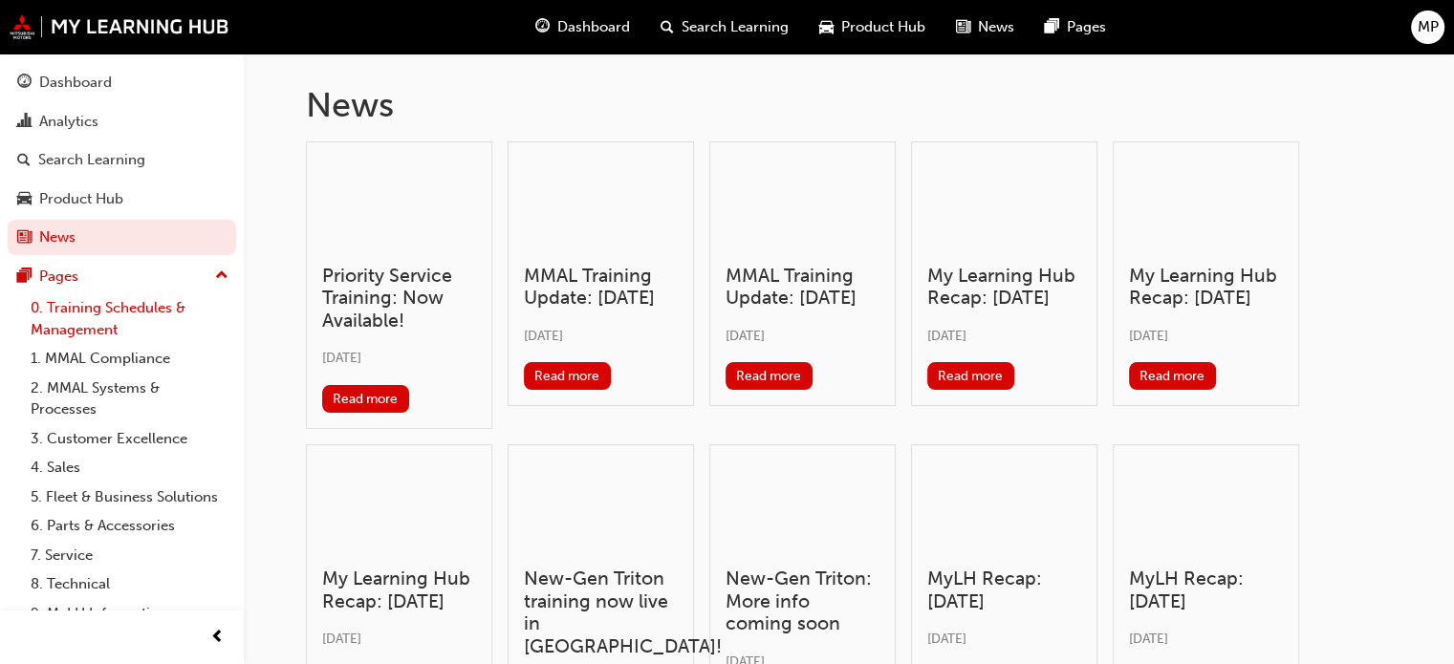
click at [128, 300] on link "0. Training Schedules & Management" at bounding box center [129, 318] width 213 height 51
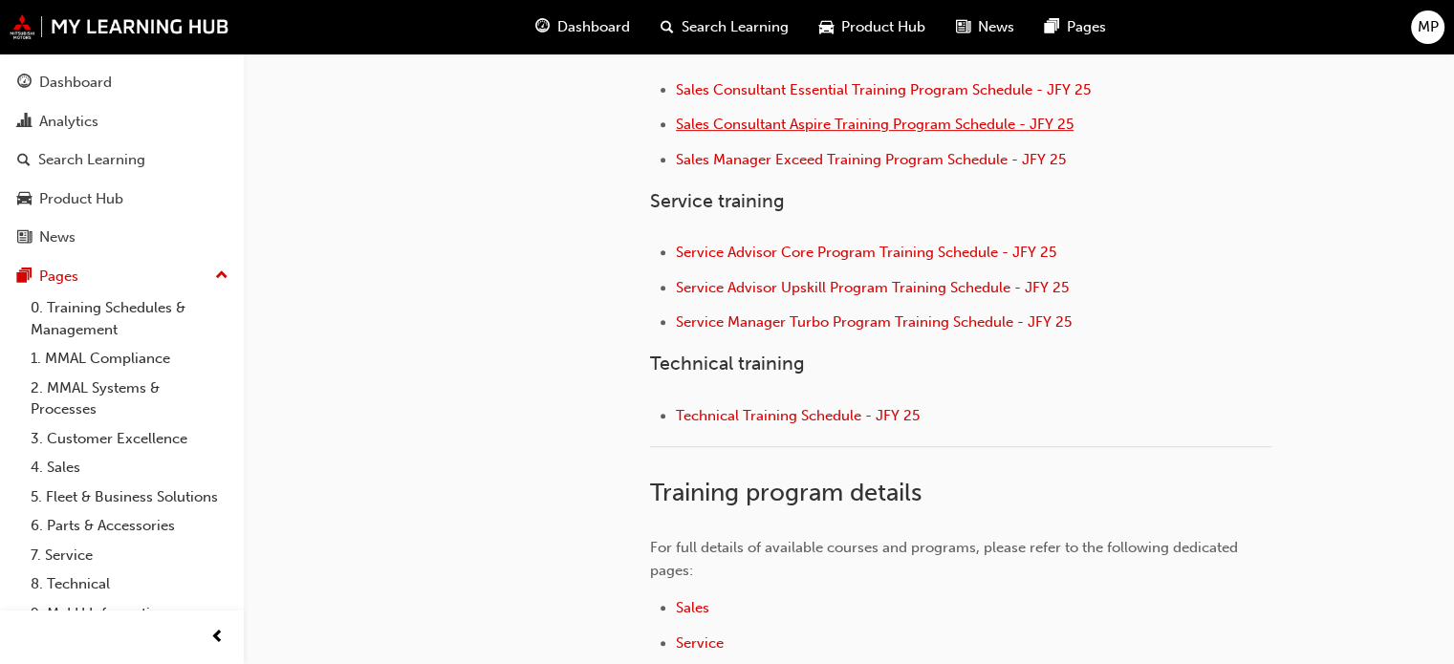
scroll to position [864, 0]
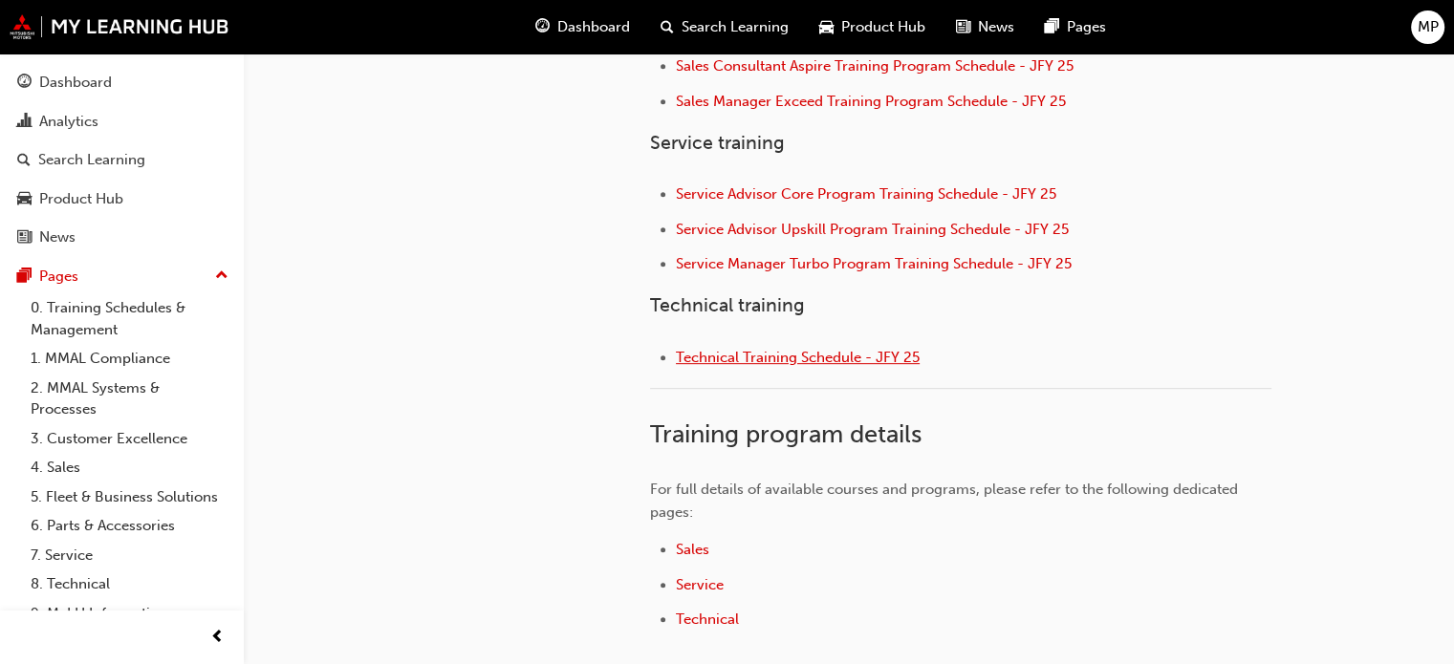
click at [812, 355] on span "Technical Training Schedule - JFY 25" at bounding box center [798, 357] width 244 height 17
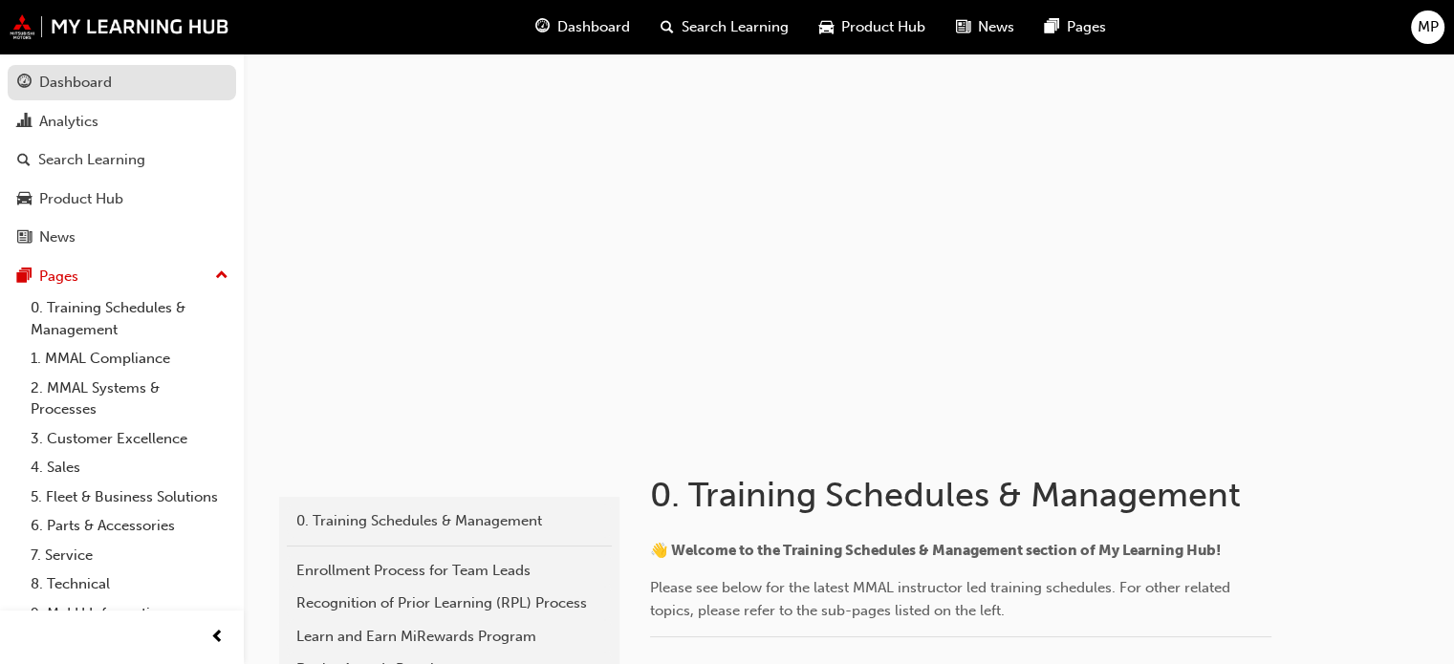
click at [97, 86] on div "Dashboard" at bounding box center [75, 83] width 73 height 22
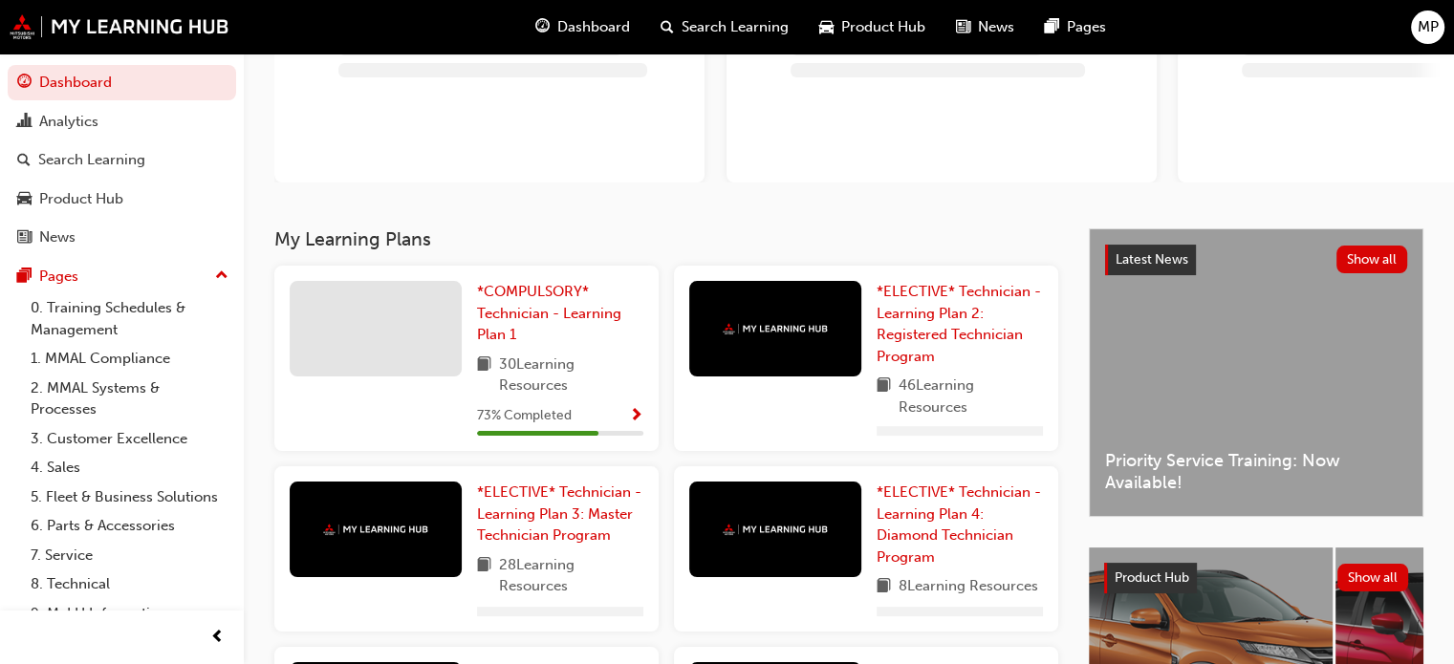
scroll to position [191, 0]
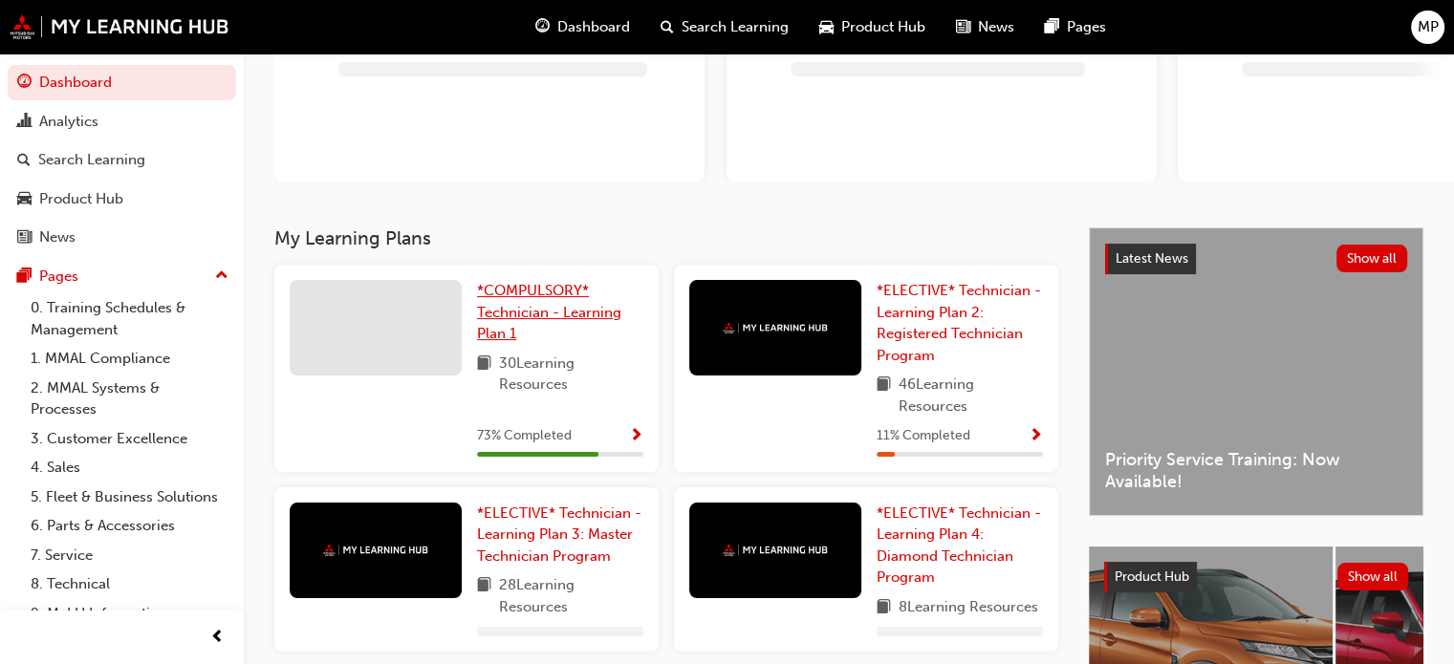
click at [536, 313] on span "*COMPULSORY* Technician - Learning Plan 1" at bounding box center [549, 312] width 144 height 60
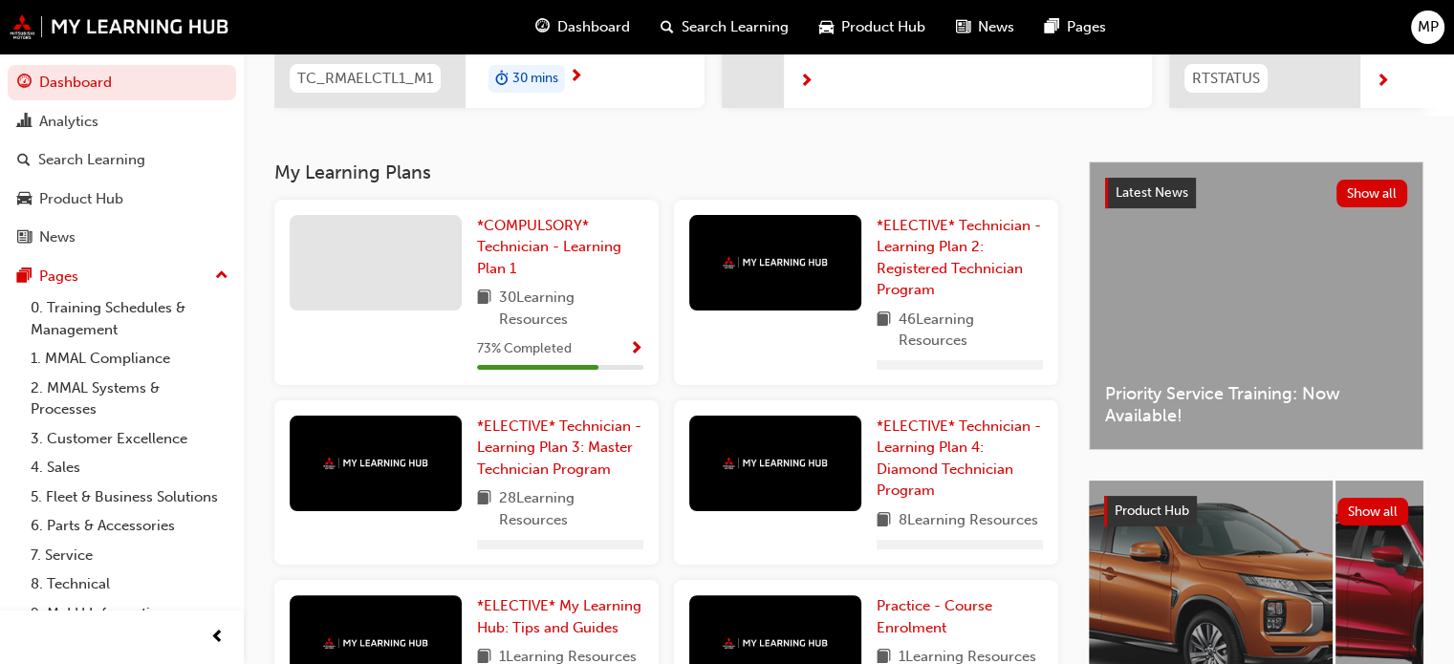
scroll to position [354, 0]
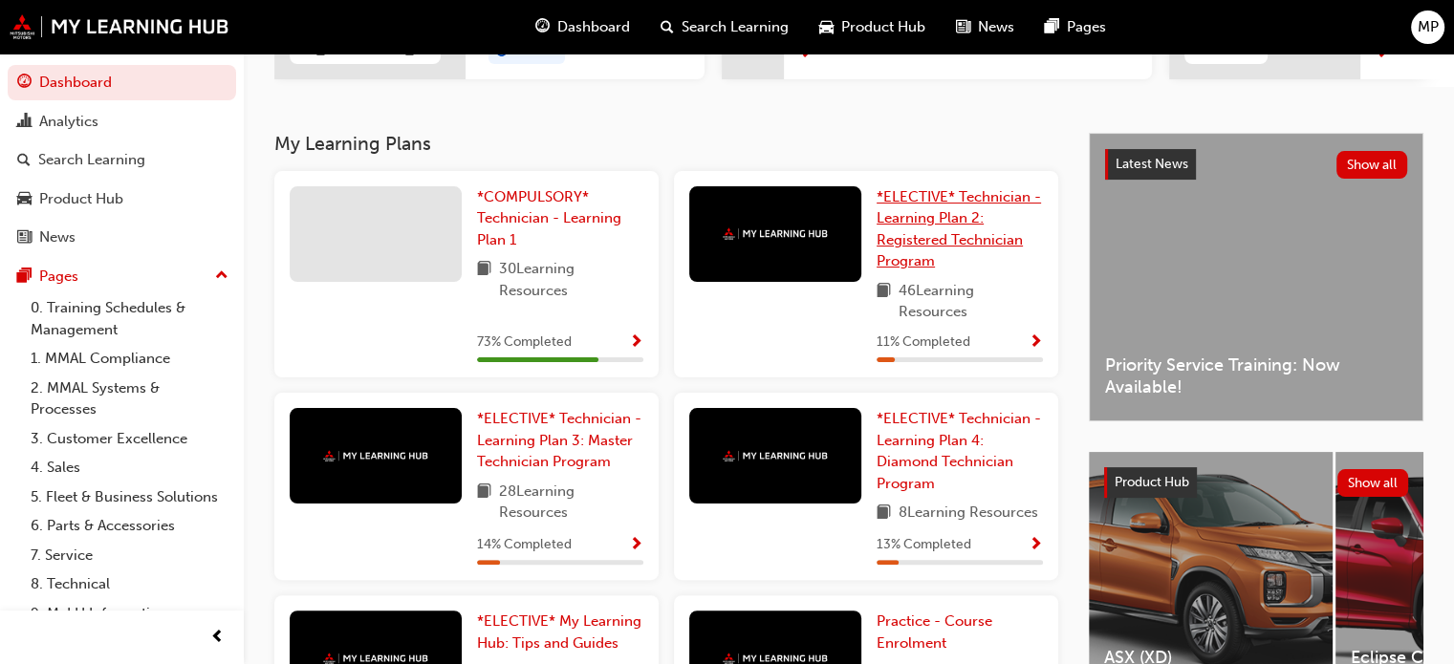
click at [904, 244] on span "*ELECTIVE* Technician - Learning Plan 2: Registered Technician Program" at bounding box center [958, 229] width 164 height 82
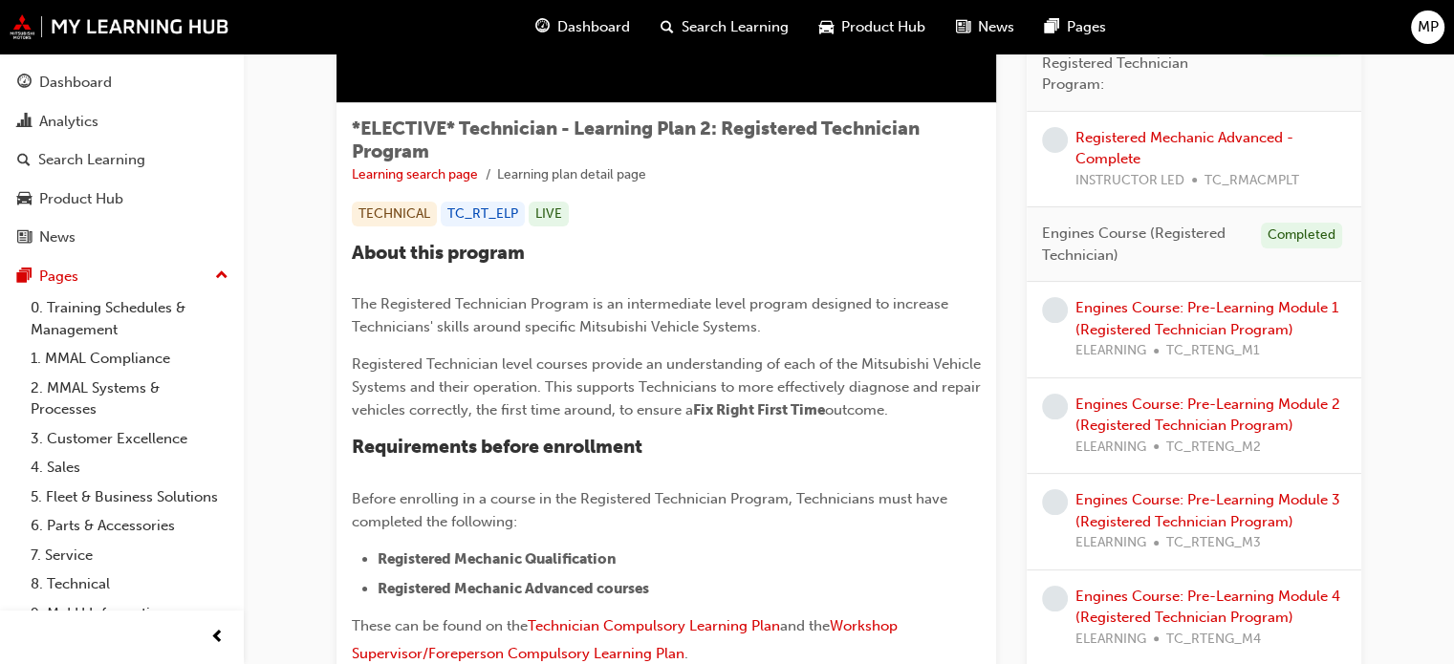
scroll to position [382, 0]
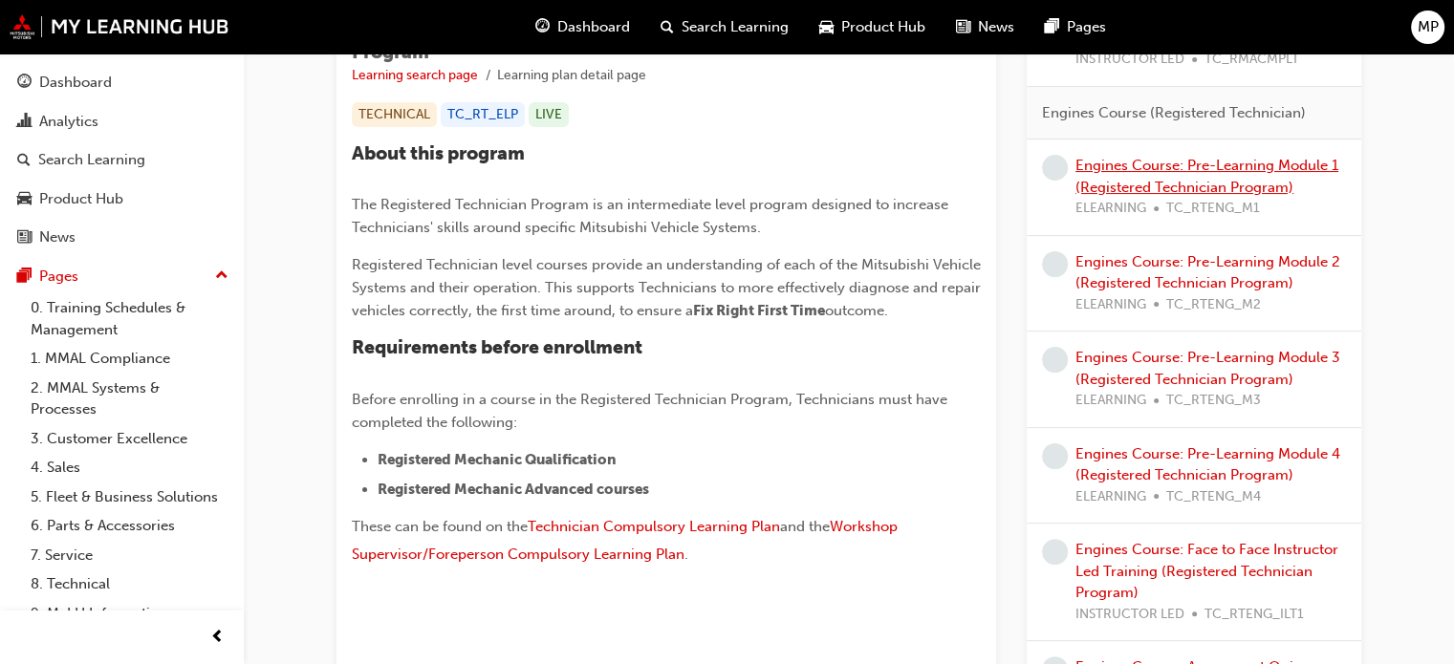
click at [1198, 166] on link "Engines Course: Pre-Learning Module 1 (Registered Technician Program)" at bounding box center [1206, 176] width 263 height 39
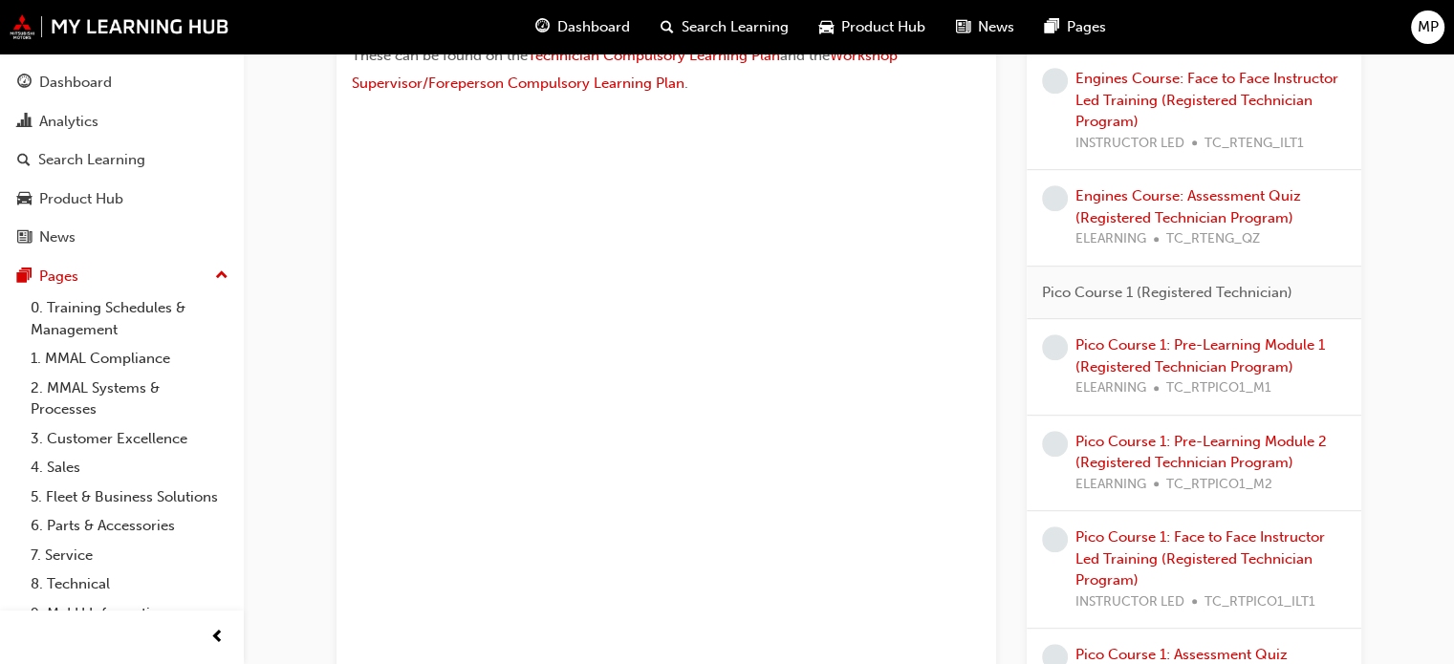
scroll to position [860, 0]
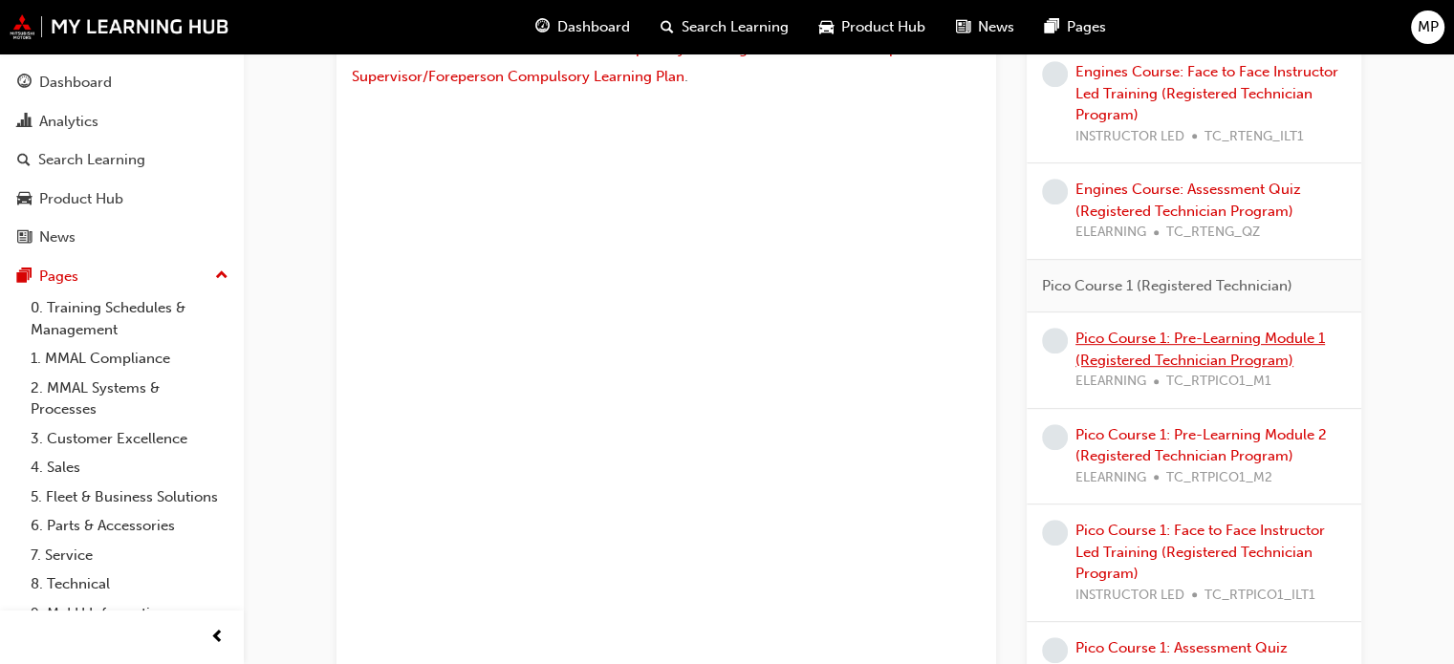
click at [1168, 341] on link "Pico Course 1: Pre-Learning Module 1 (Registered Technician Program)" at bounding box center [1199, 349] width 249 height 39
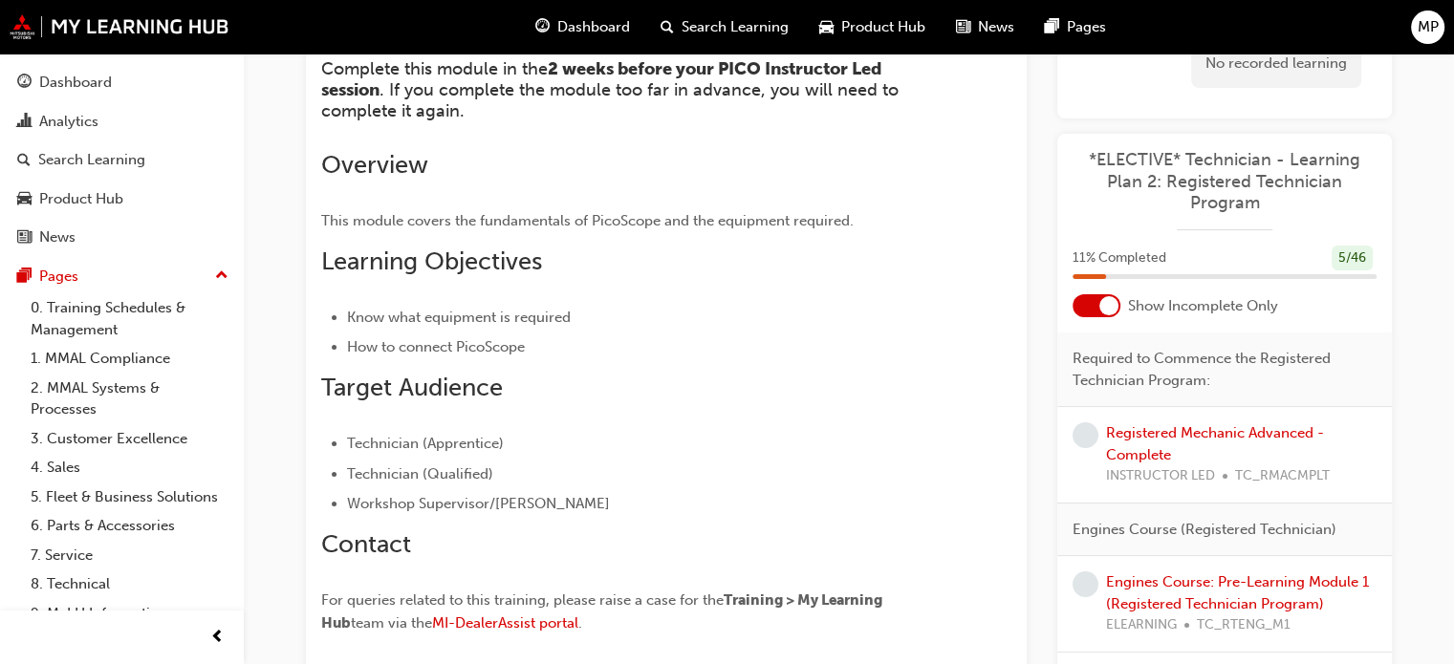
scroll to position [158, 0]
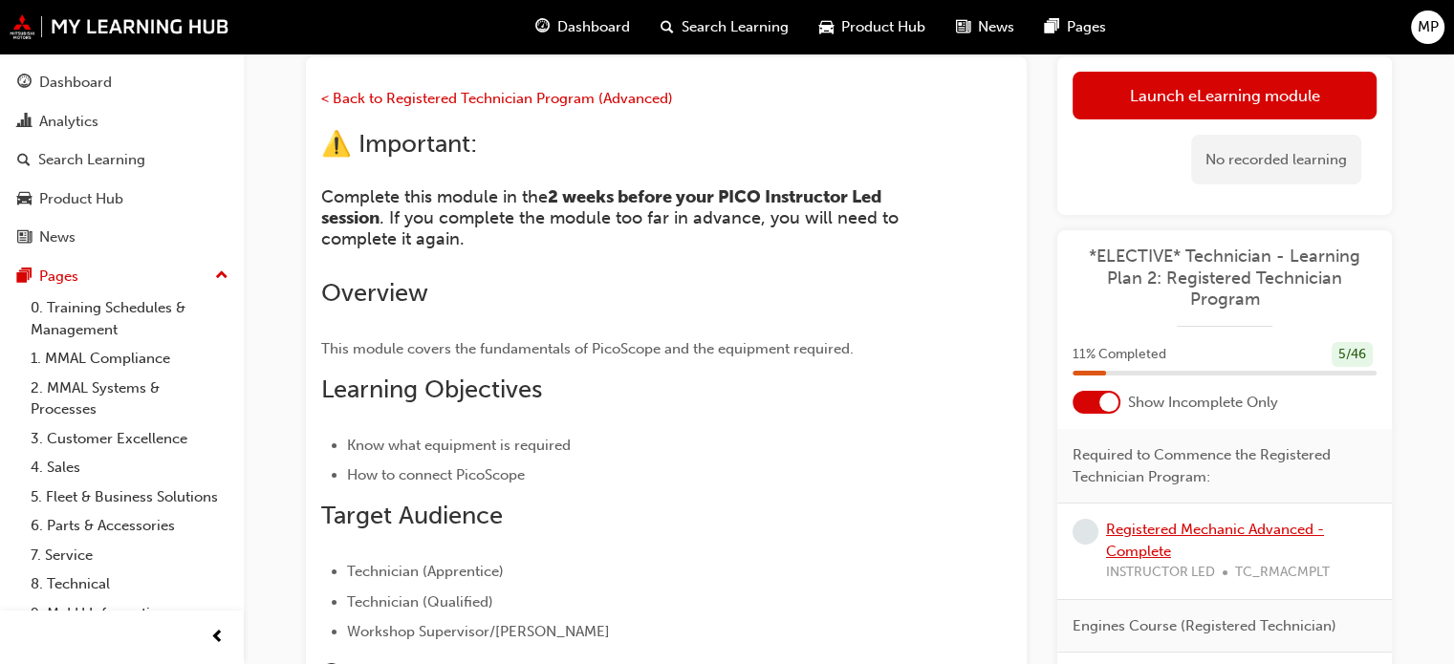
click at [1190, 527] on link "Registered Mechanic Advanced - Complete" at bounding box center [1215, 540] width 218 height 39
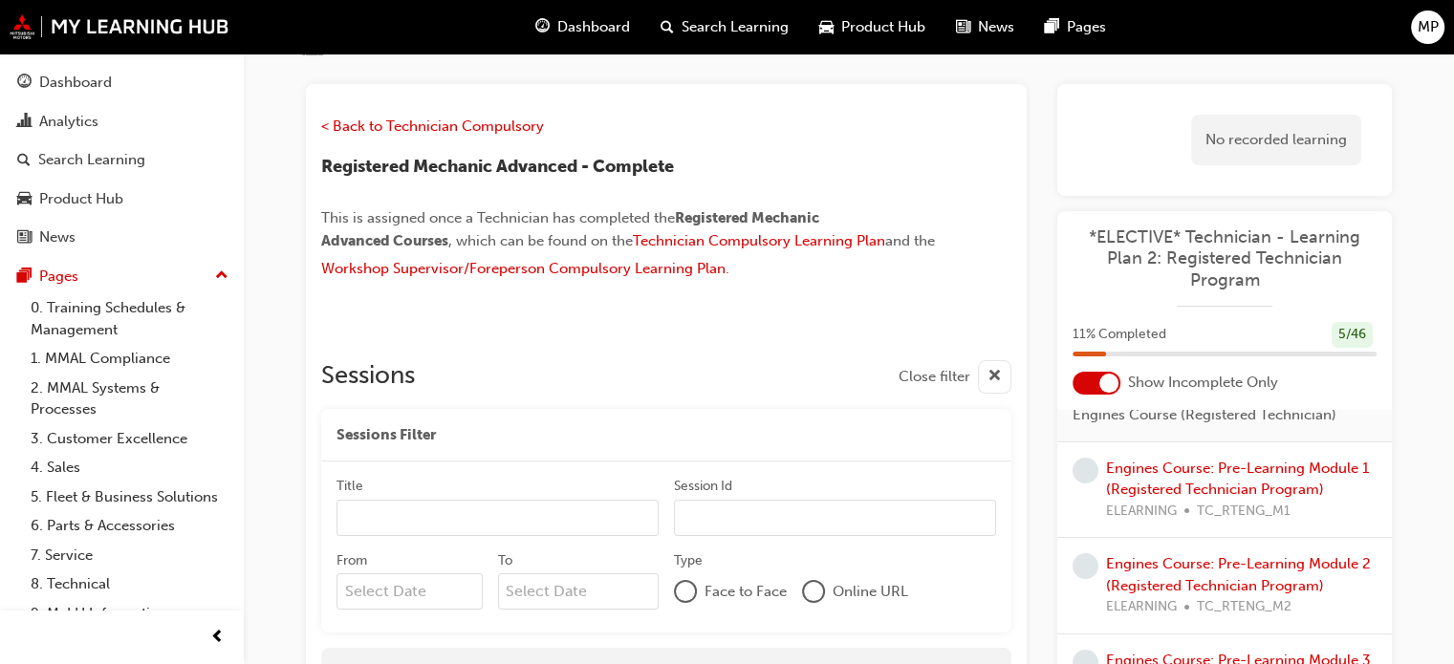
scroll to position [96, 0]
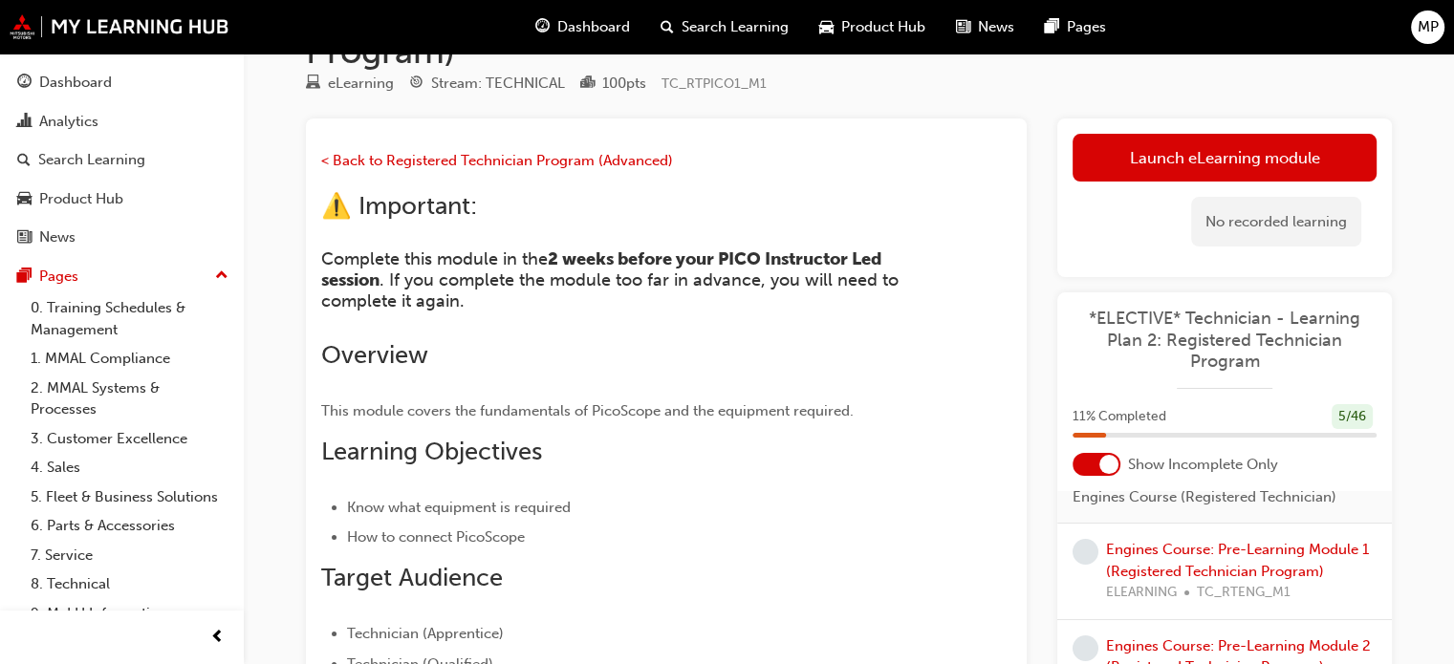
scroll to position [158, 0]
